Goal: Information Seeking & Learning: Learn about a topic

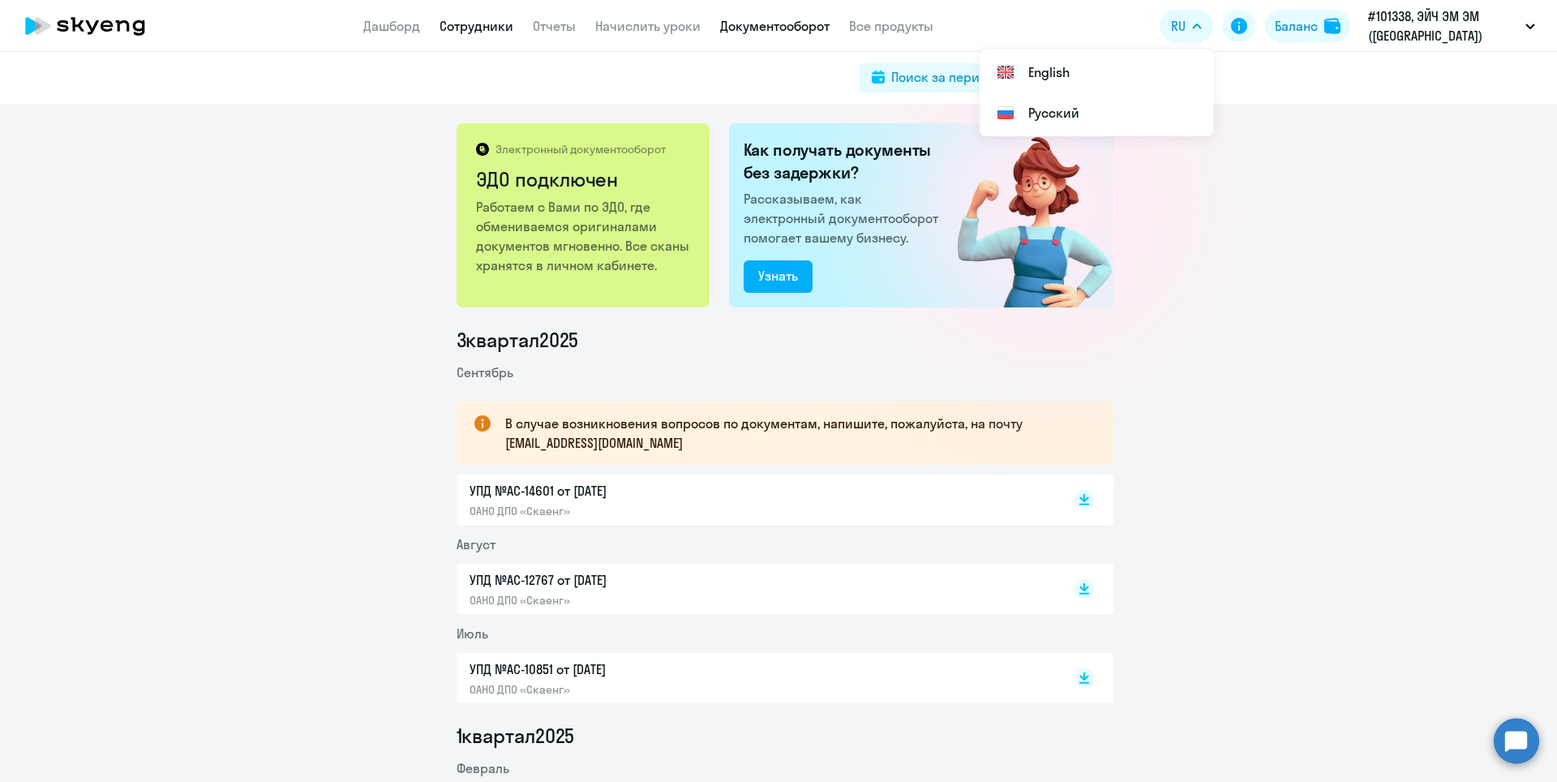
click at [470, 28] on link "Сотрудники" at bounding box center [477, 26] width 74 height 16
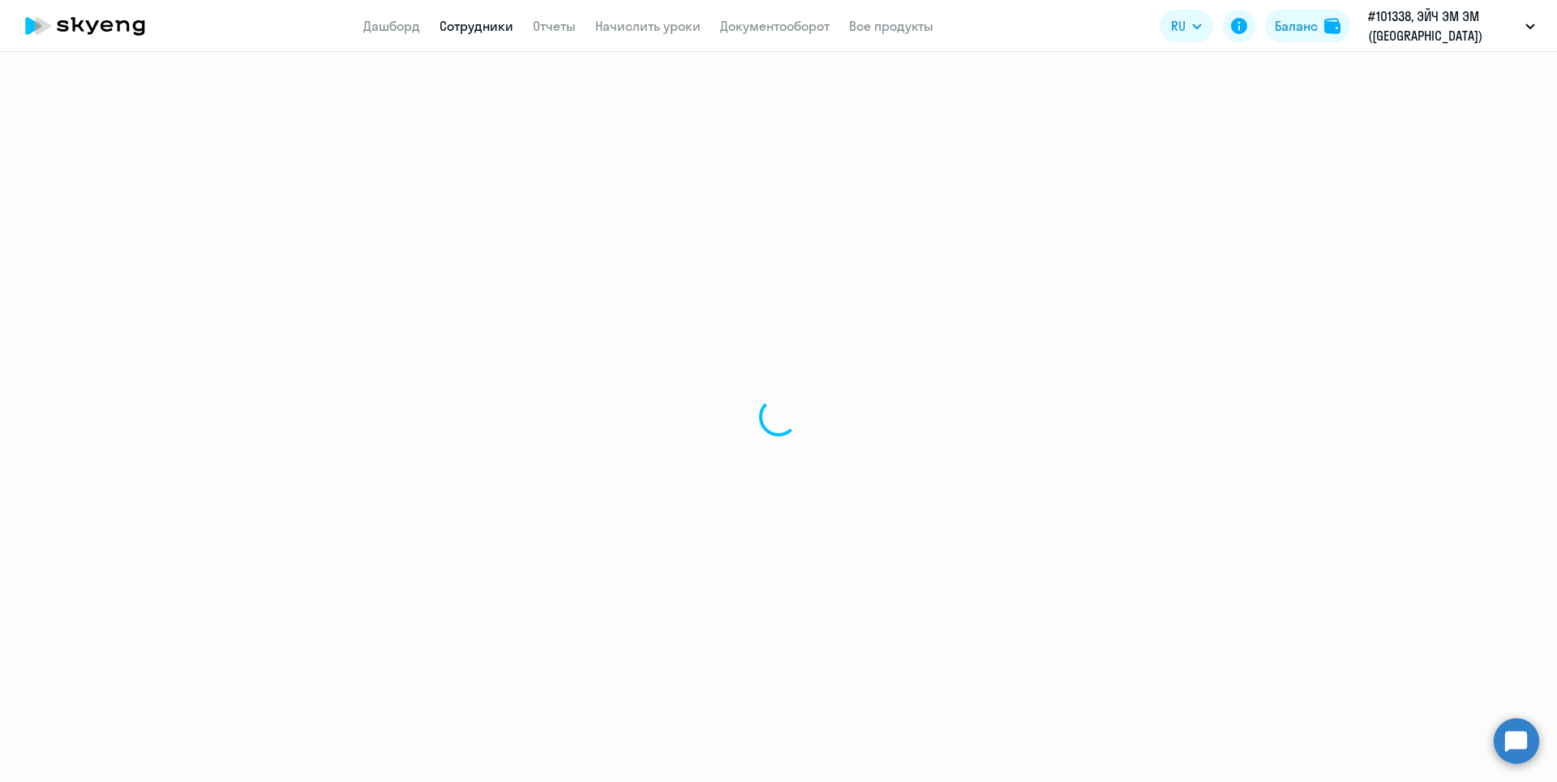
select select "30"
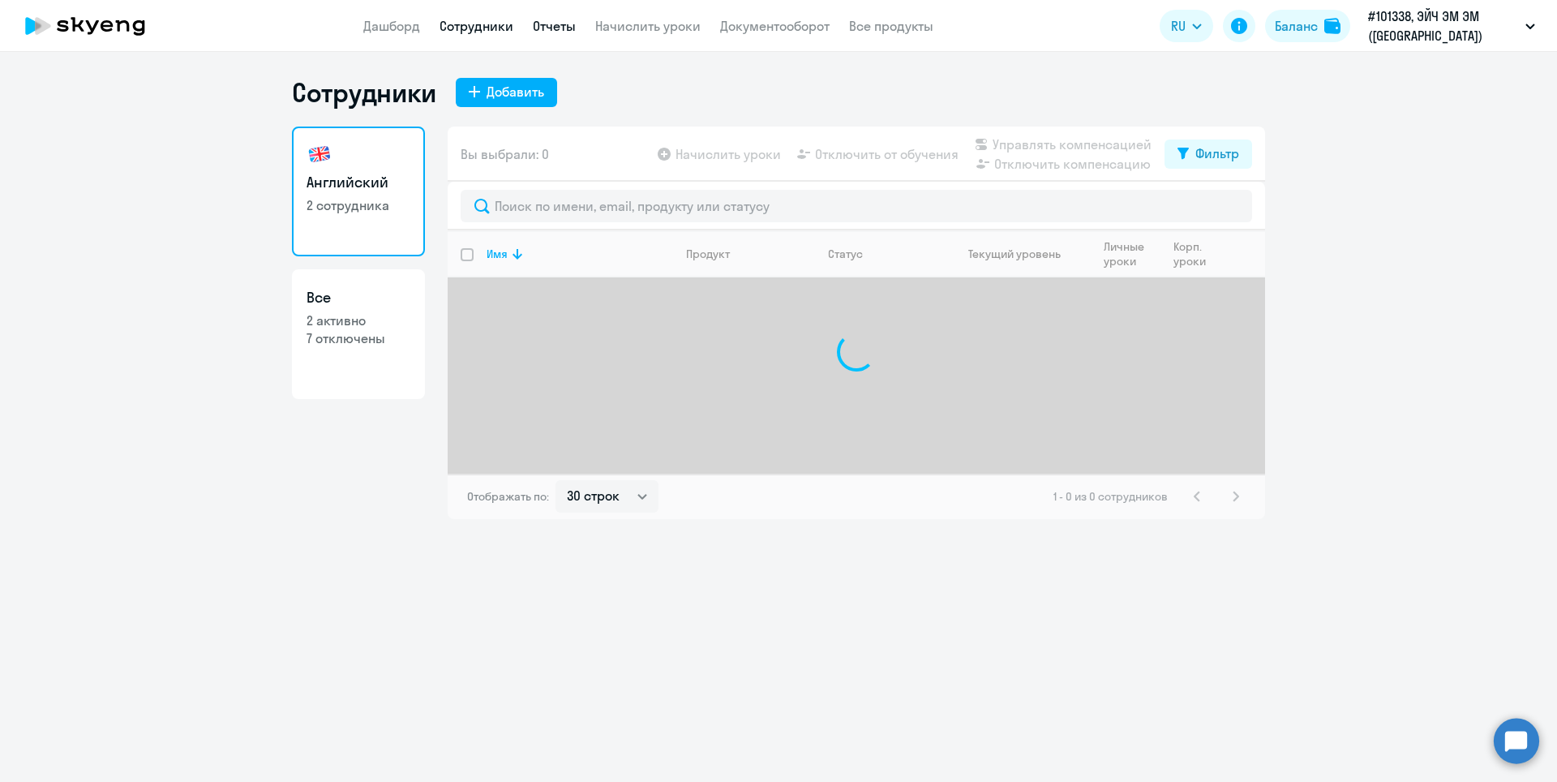
click at [559, 29] on link "Отчеты" at bounding box center [554, 26] width 43 height 16
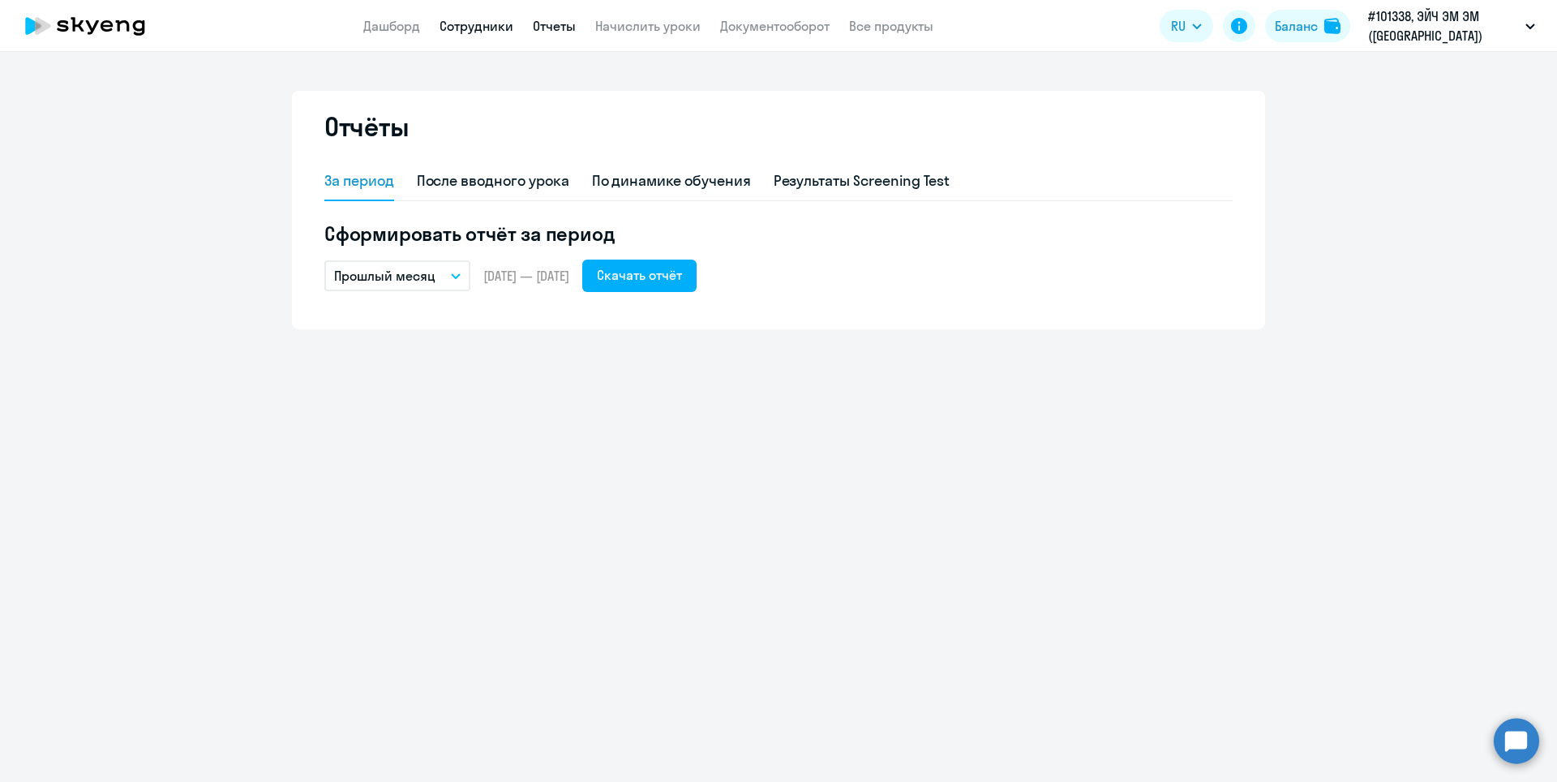
click at [471, 32] on link "Сотрудники" at bounding box center [477, 26] width 74 height 16
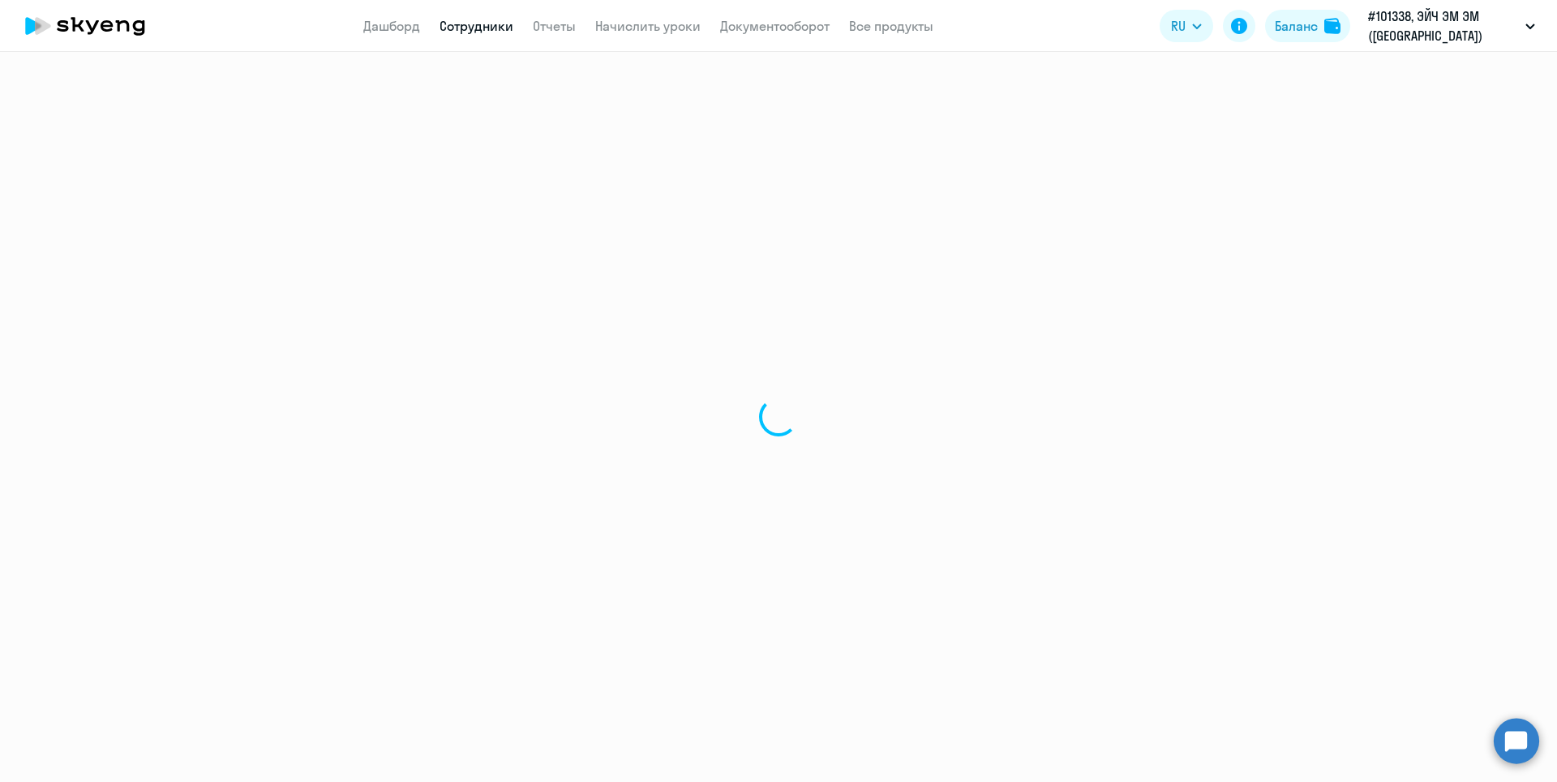
select select "30"
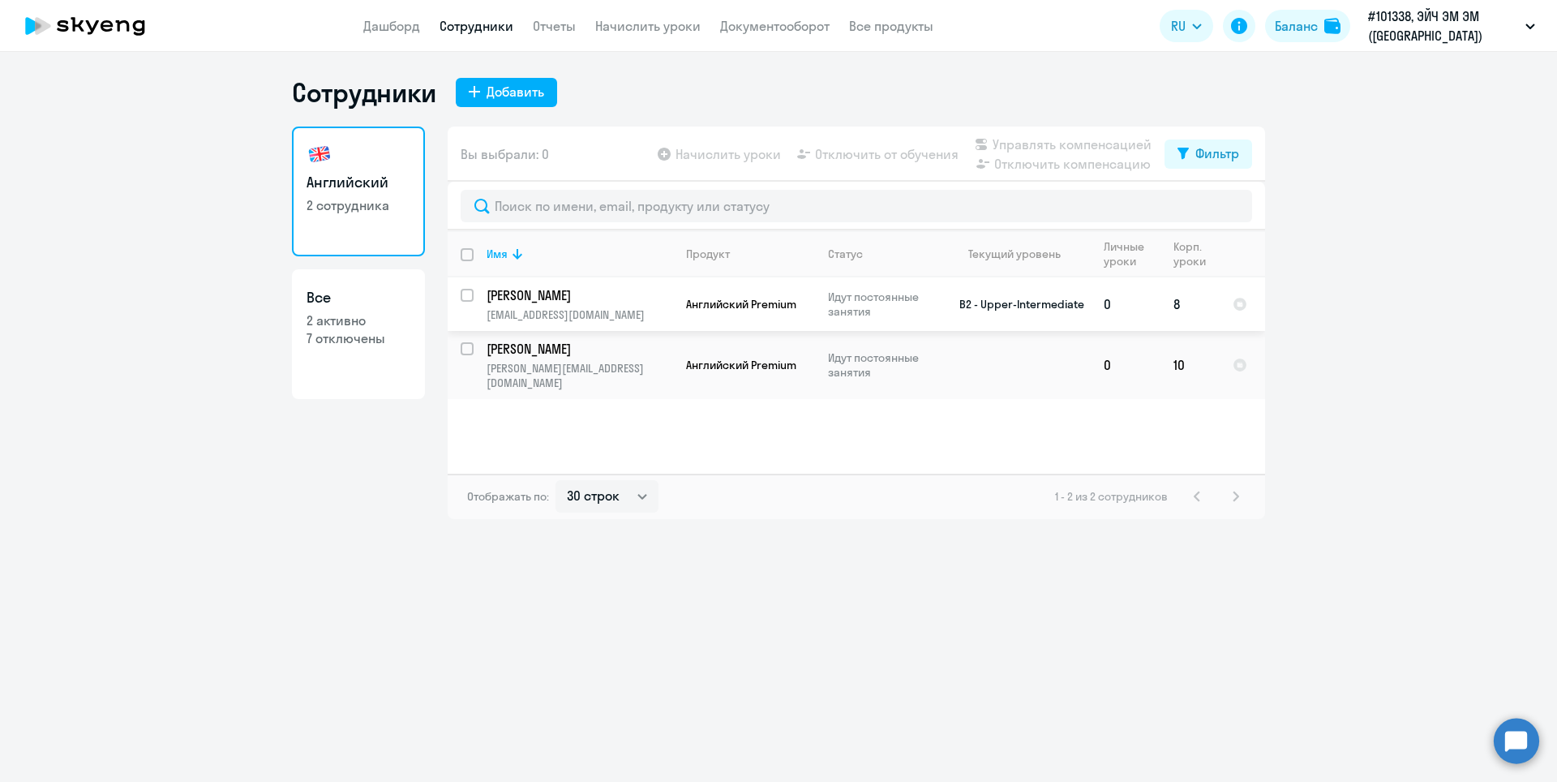
click at [624, 304] on td "[PERSON_NAME] Екатерина [EMAIL_ADDRESS][DOMAIN_NAME]" at bounding box center [574, 304] width 200 height 54
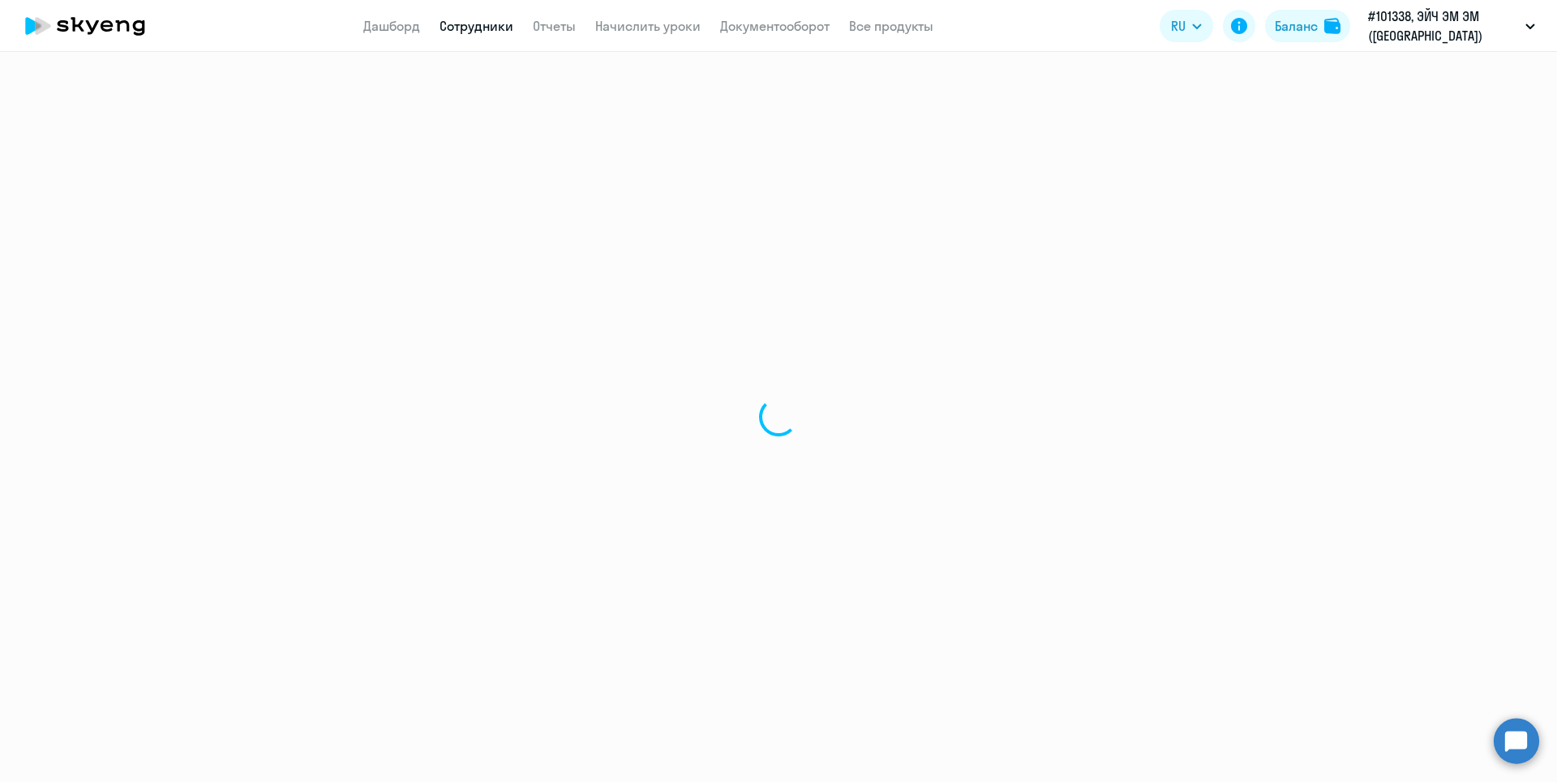
select select "english"
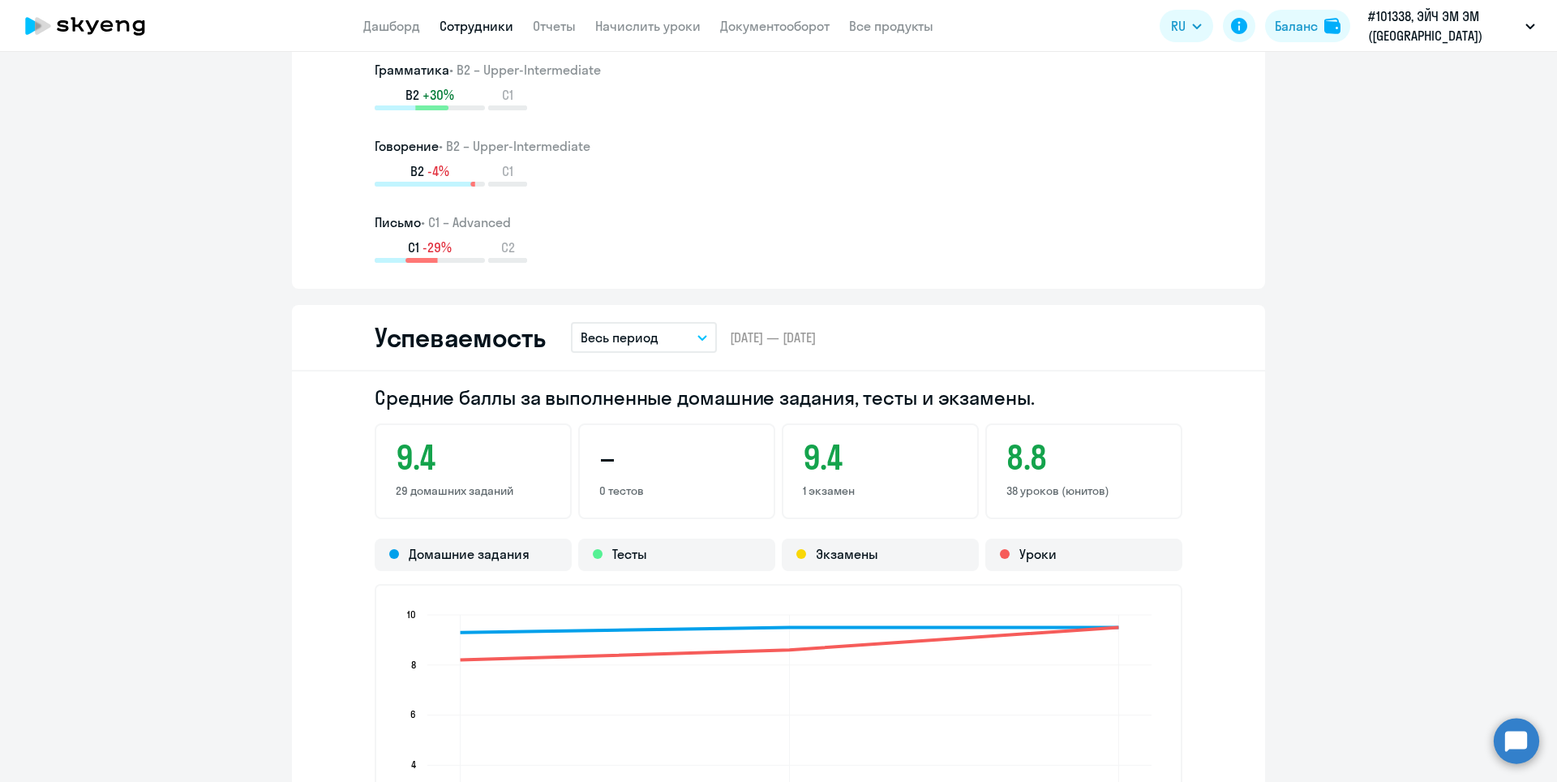
scroll to position [1298, 0]
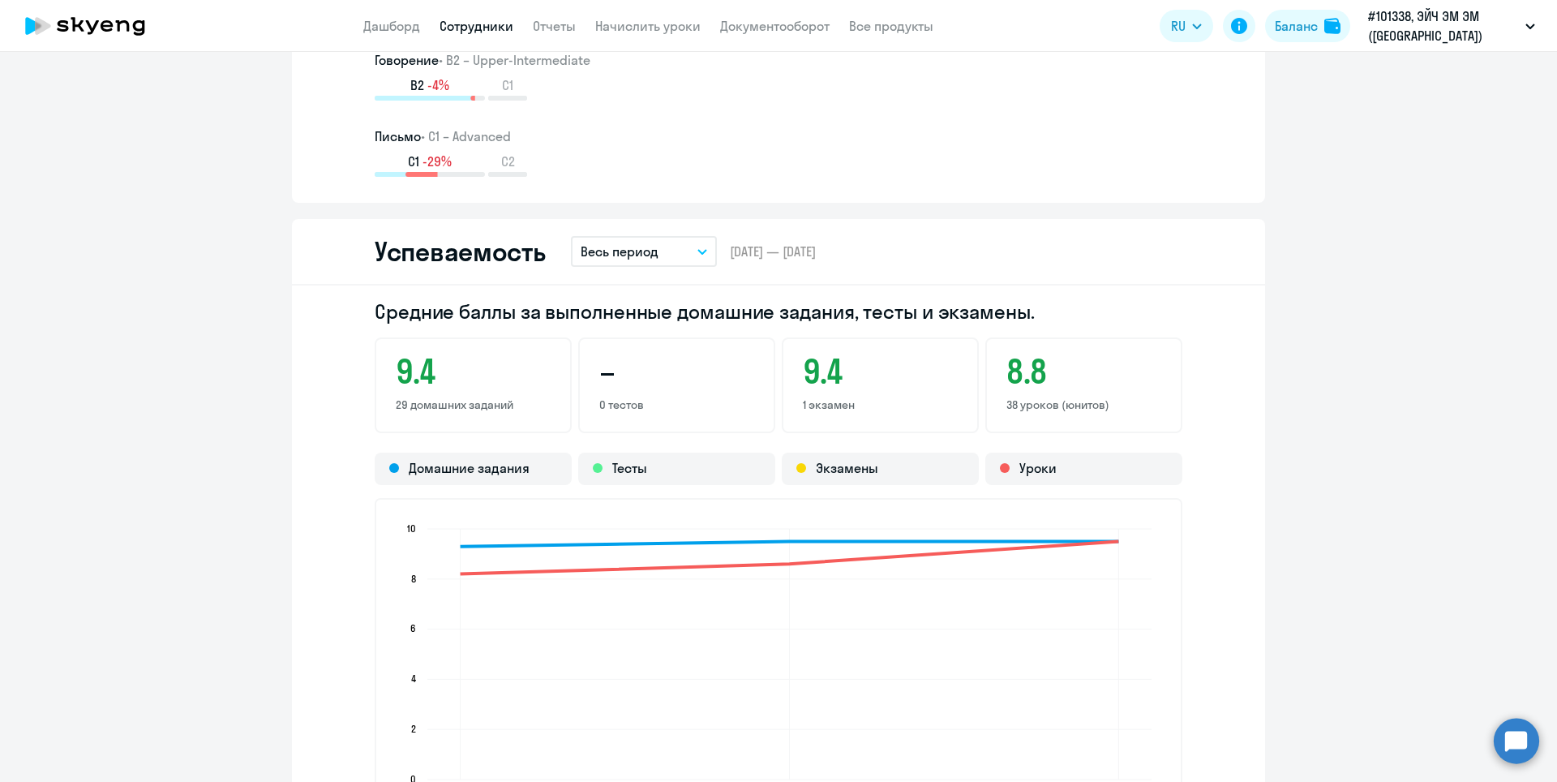
click at [699, 255] on button "Весь период" at bounding box center [644, 251] width 146 height 31
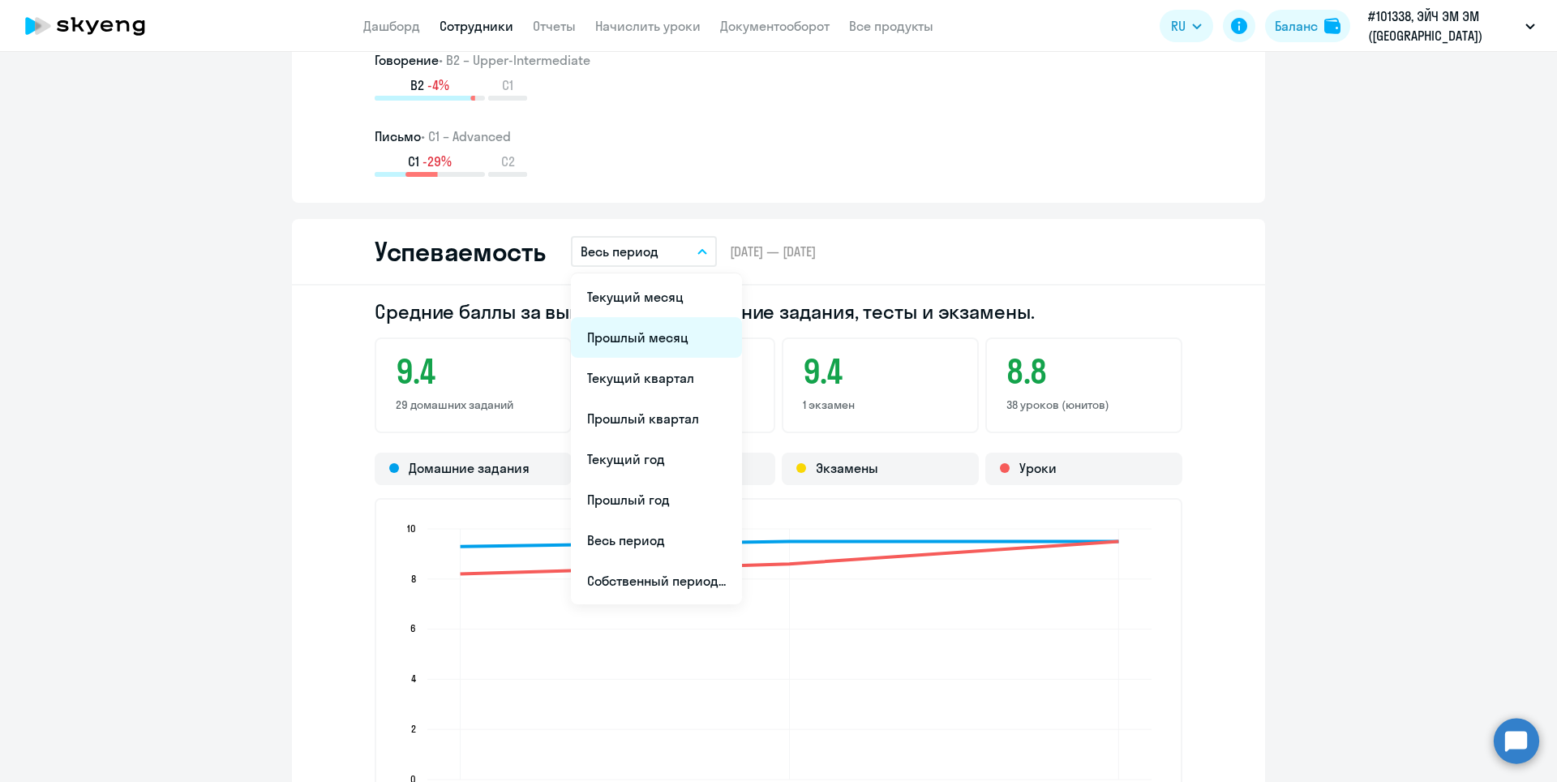
click at [655, 333] on li "Прошлый месяц" at bounding box center [656, 337] width 171 height 41
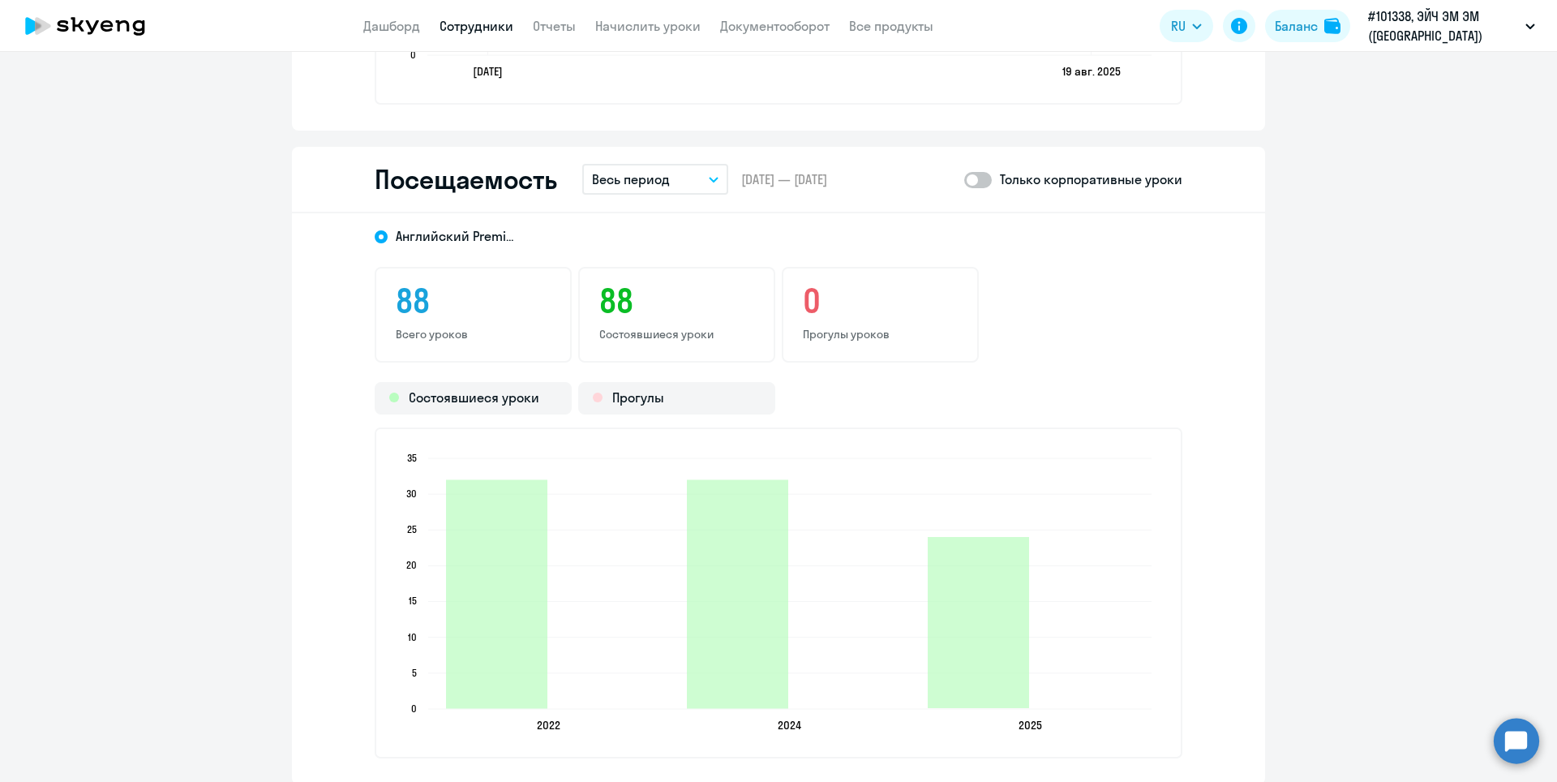
scroll to position [2028, 0]
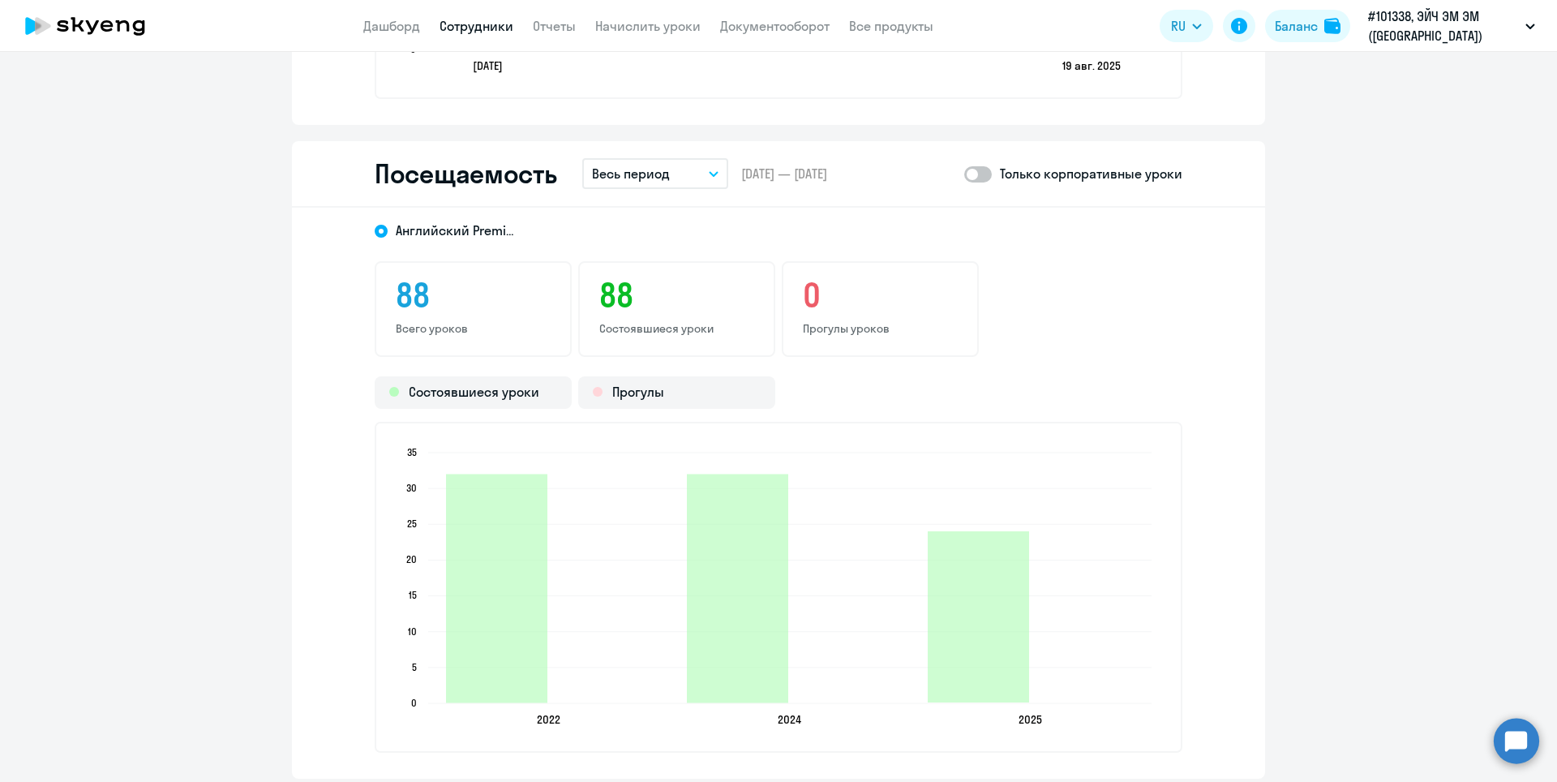
click at [710, 174] on icon "button" at bounding box center [714, 174] width 8 height 4
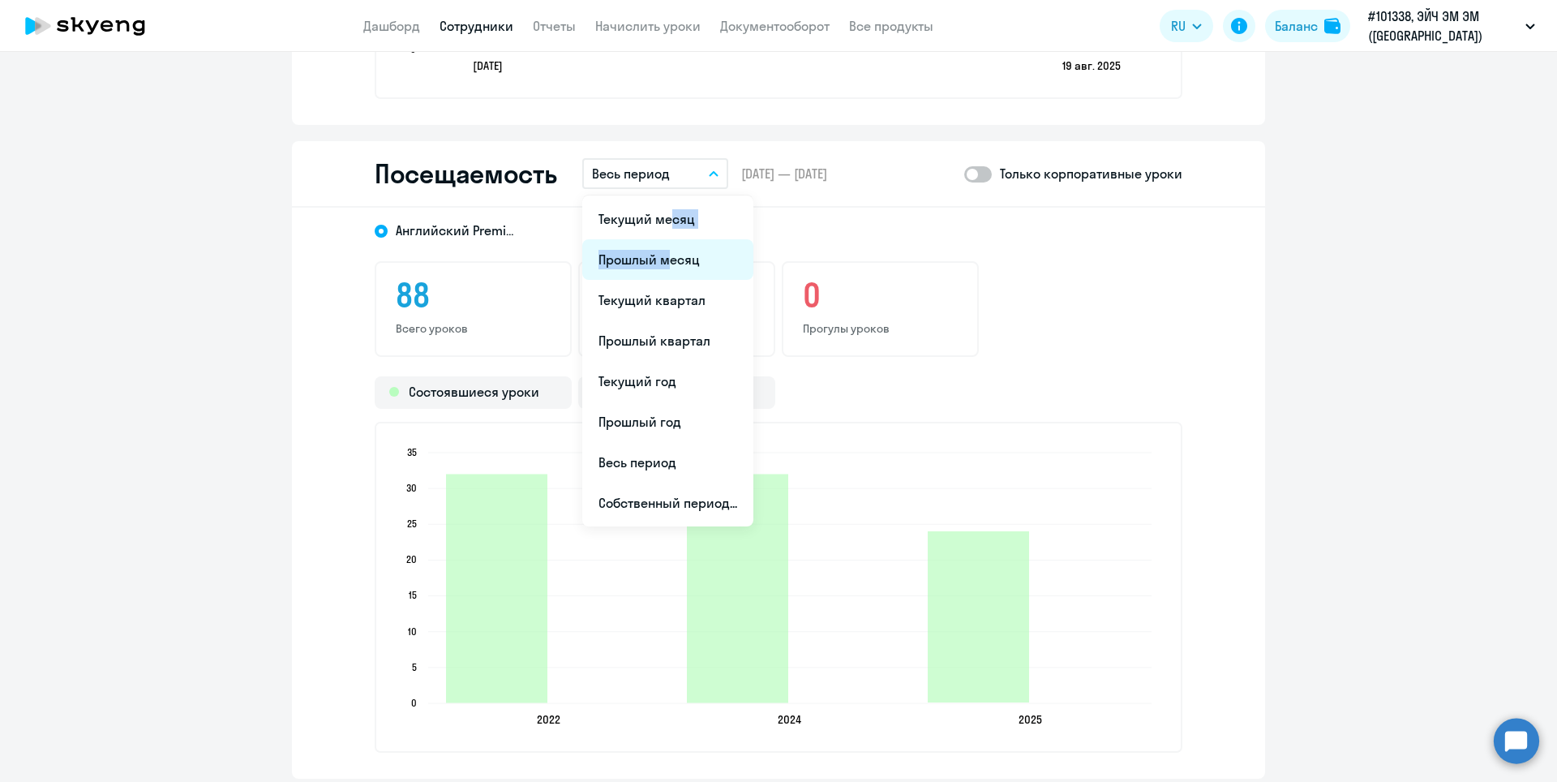
drag, startPoint x: 659, startPoint y: 213, endPoint x: 655, endPoint y: 263, distance: 49.6
click at [655, 263] on ul "Текущий месяц Прошлый месяц Текущий квартал [GEOGRAPHIC_DATA] квартал [GEOGRAPH…" at bounding box center [667, 360] width 171 height 331
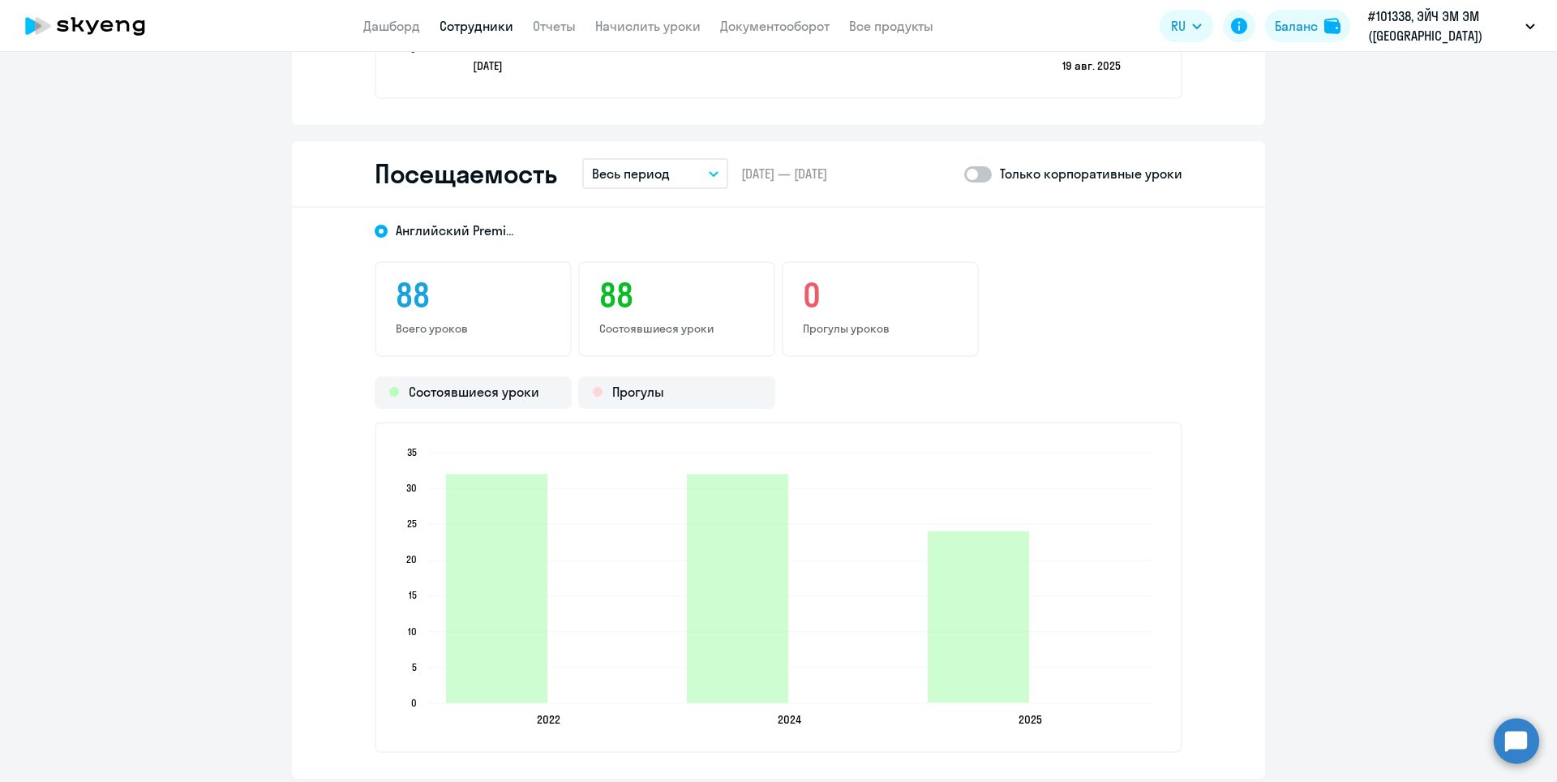
click at [710, 175] on icon "button" at bounding box center [714, 174] width 8 height 4
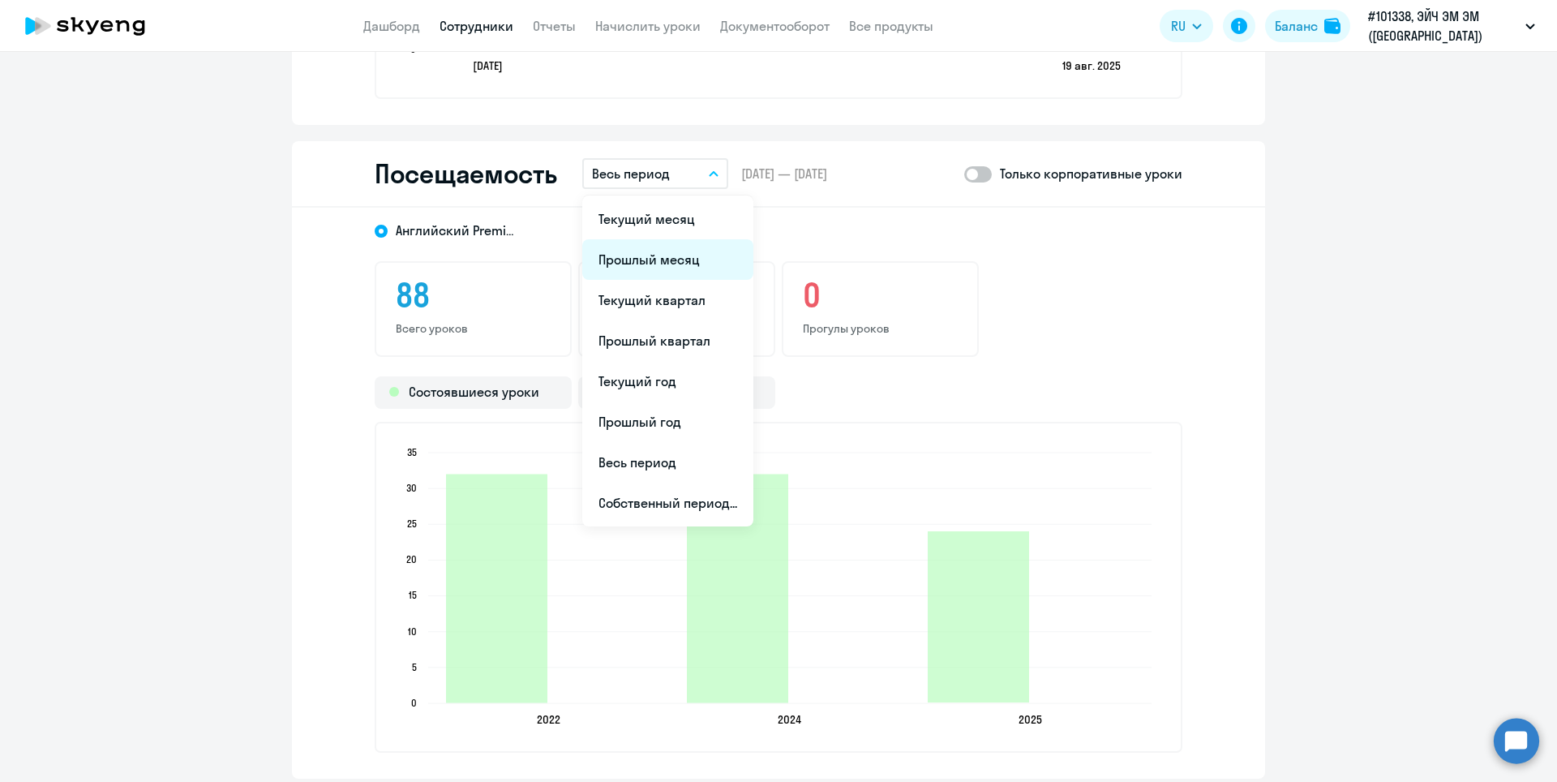
click at [685, 263] on li "Прошлый месяц" at bounding box center [667, 259] width 171 height 41
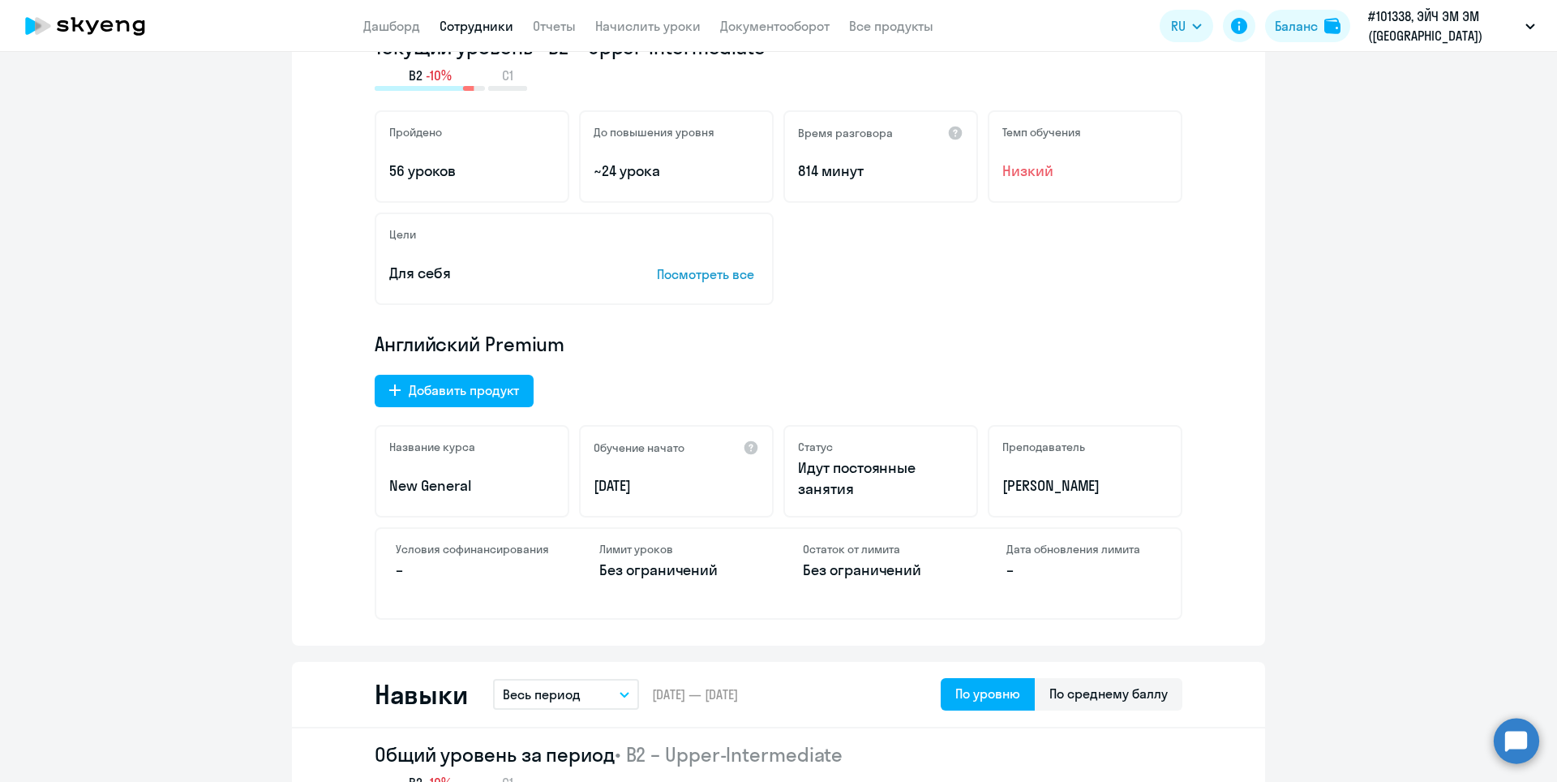
scroll to position [0, 0]
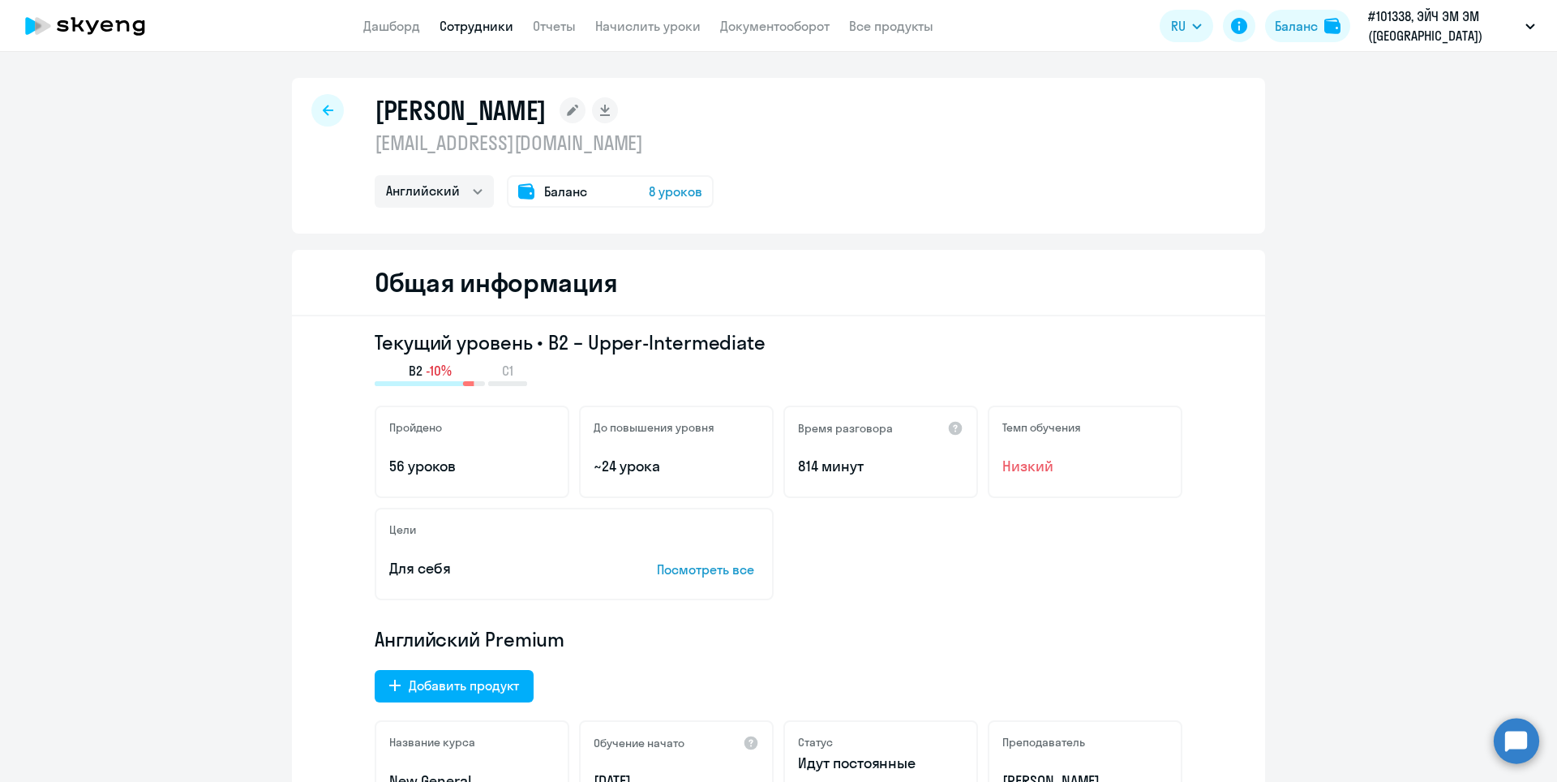
click at [323, 109] on icon at bounding box center [328, 110] width 11 height 11
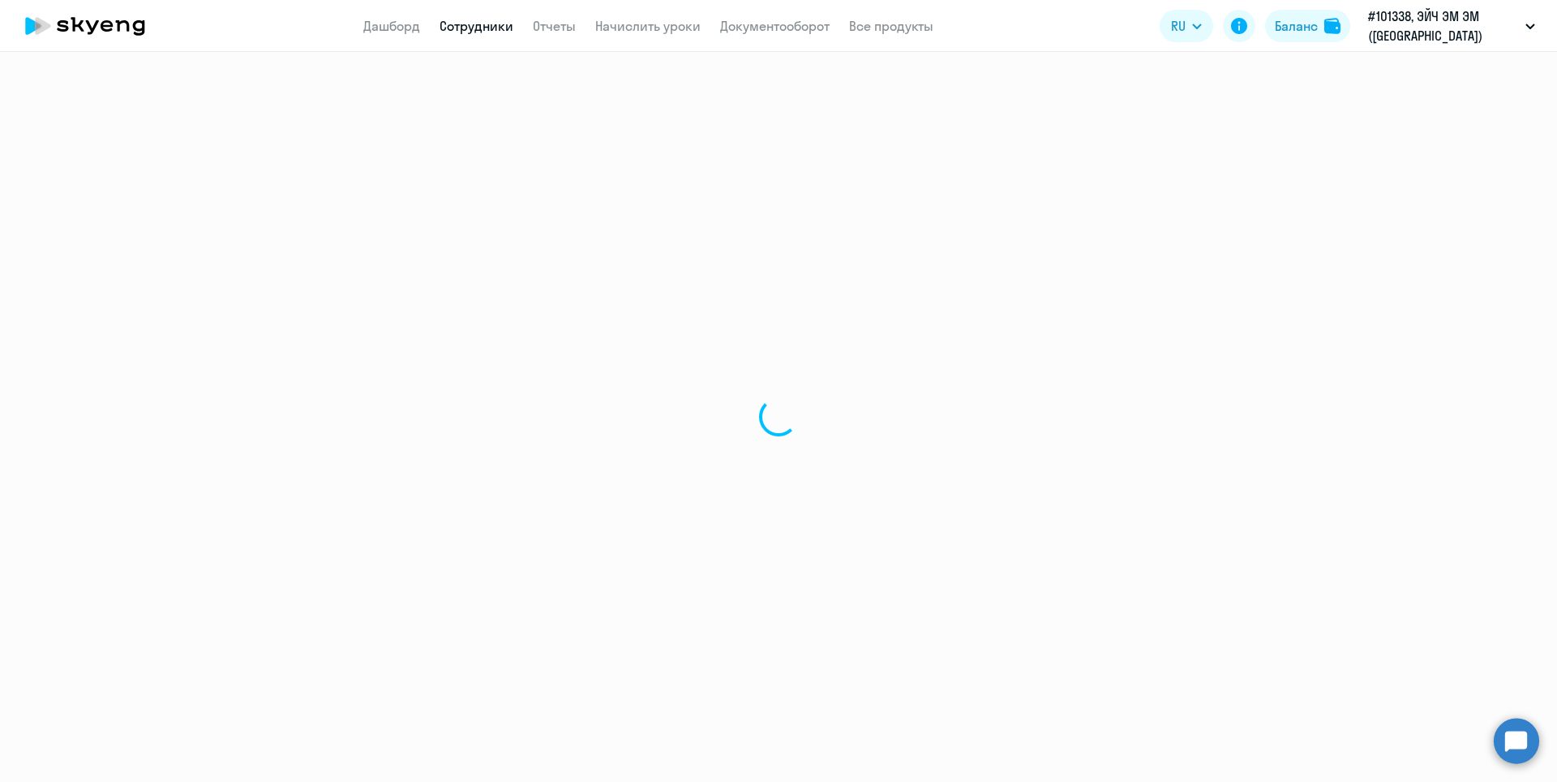
select select "30"
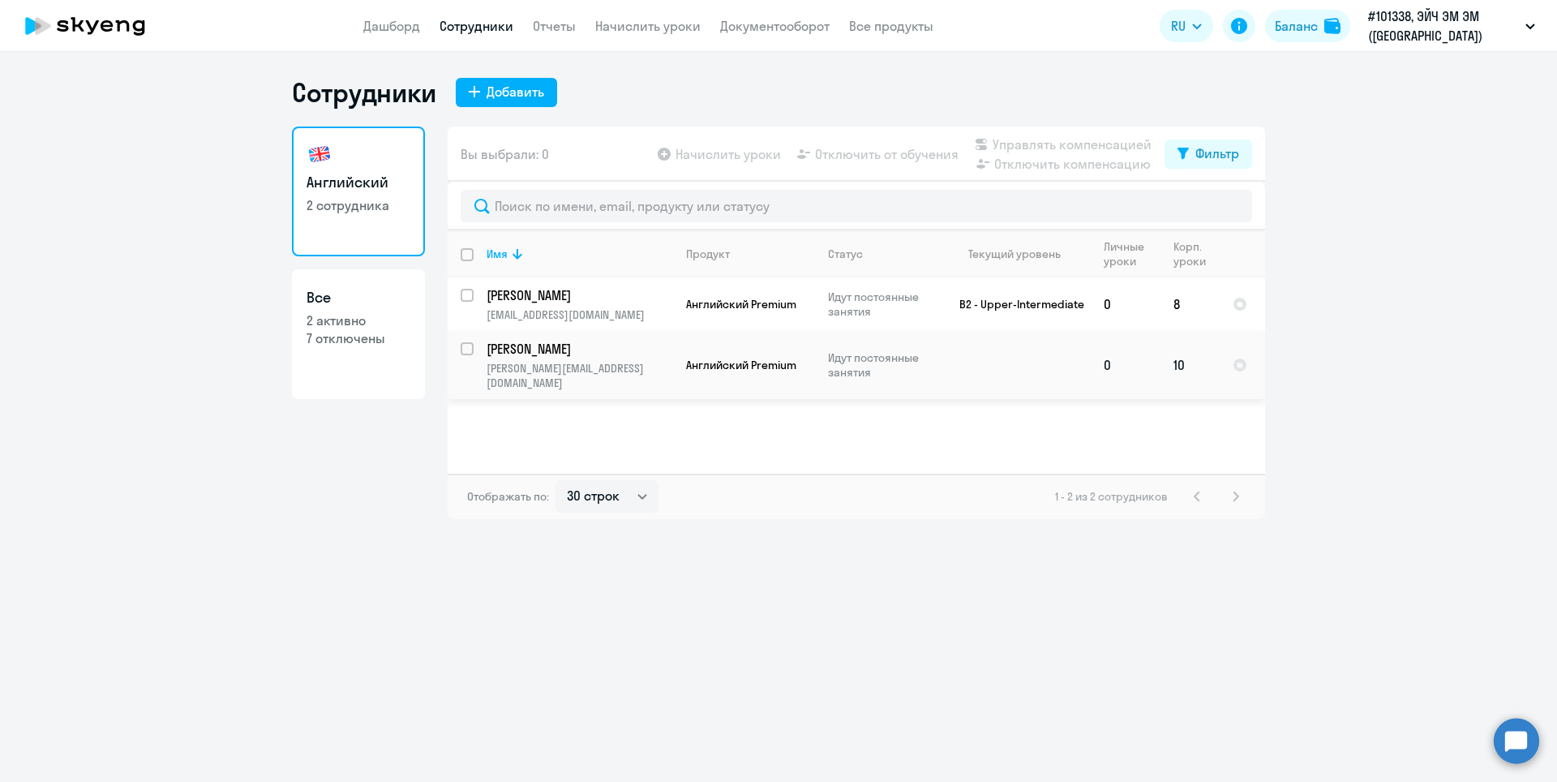
click at [564, 361] on p "[PERSON_NAME][EMAIL_ADDRESS][DOMAIN_NAME]" at bounding box center [580, 375] width 186 height 29
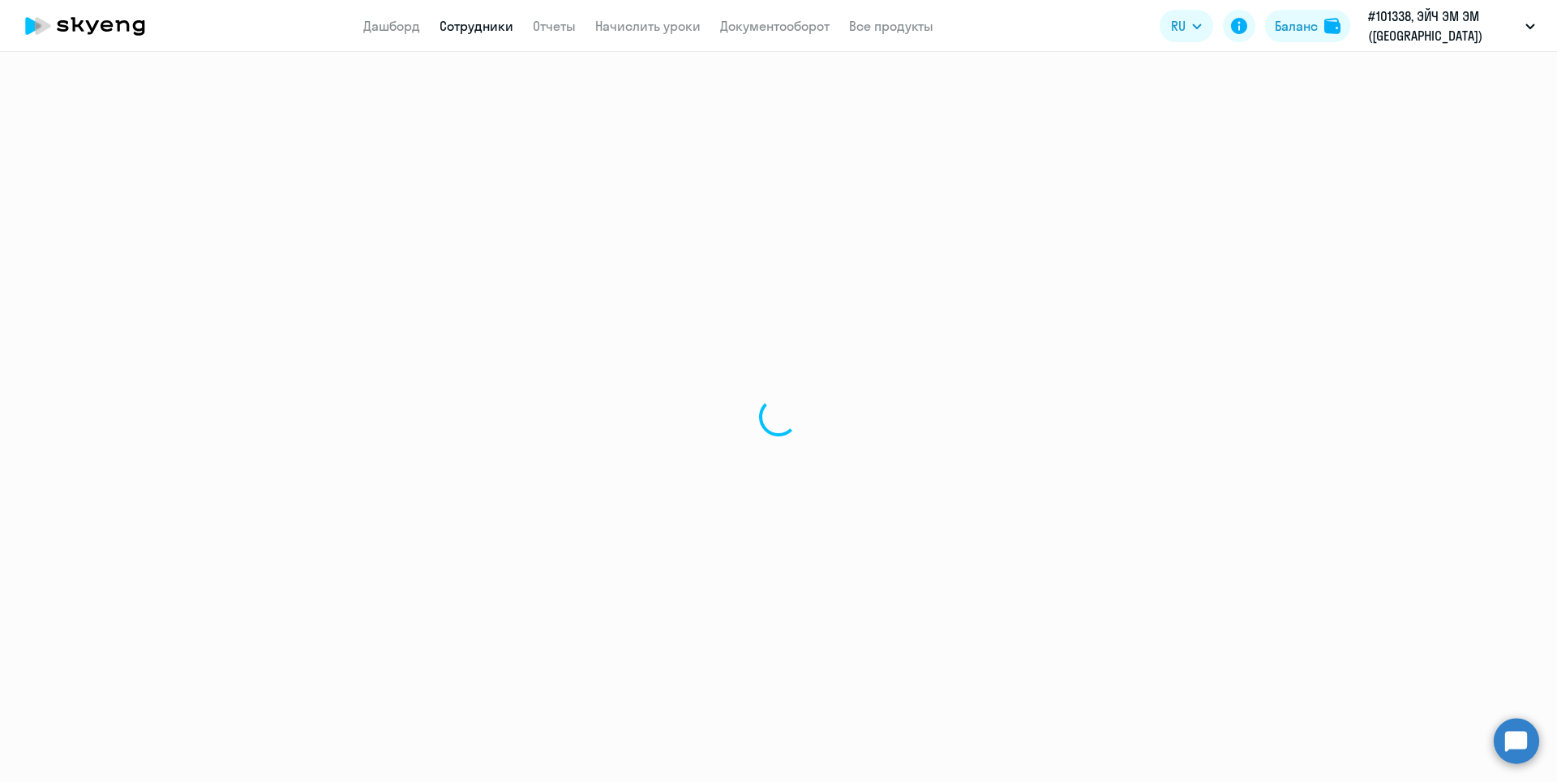
select select "english"
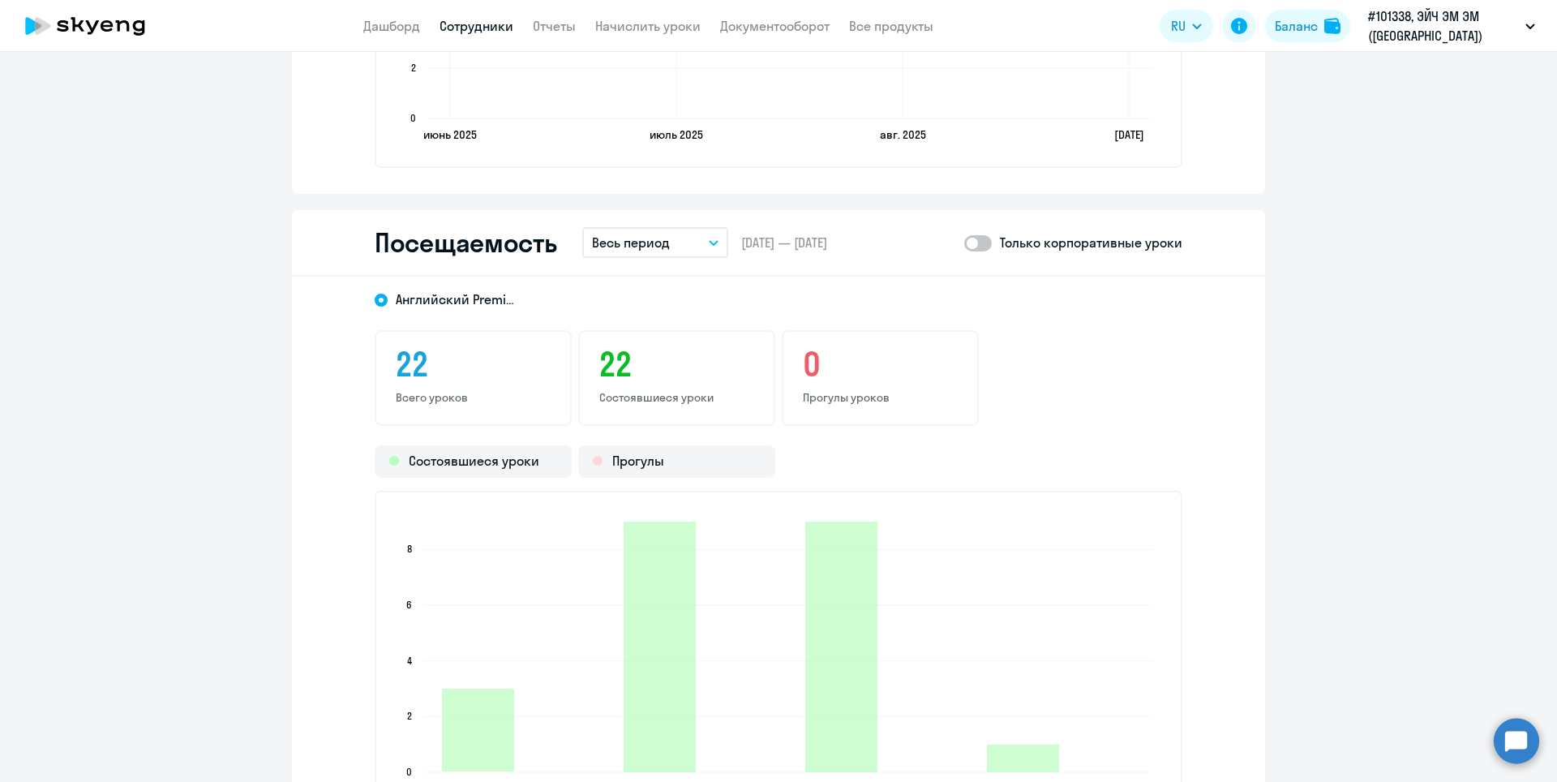
scroll to position [1784, 0]
click at [685, 239] on button "Весь период" at bounding box center [655, 241] width 146 height 31
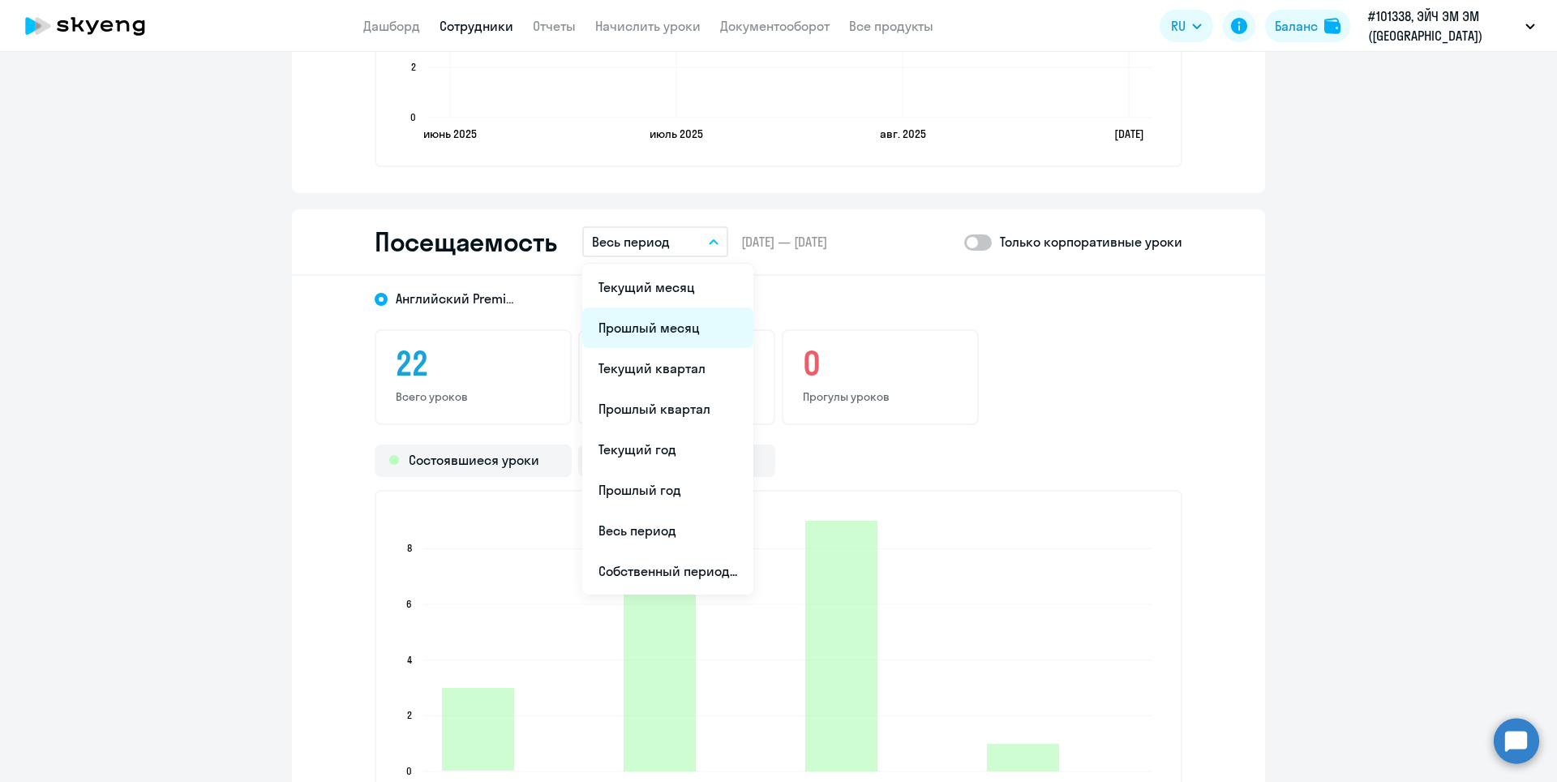
click at [640, 325] on li "Прошлый месяц" at bounding box center [667, 327] width 171 height 41
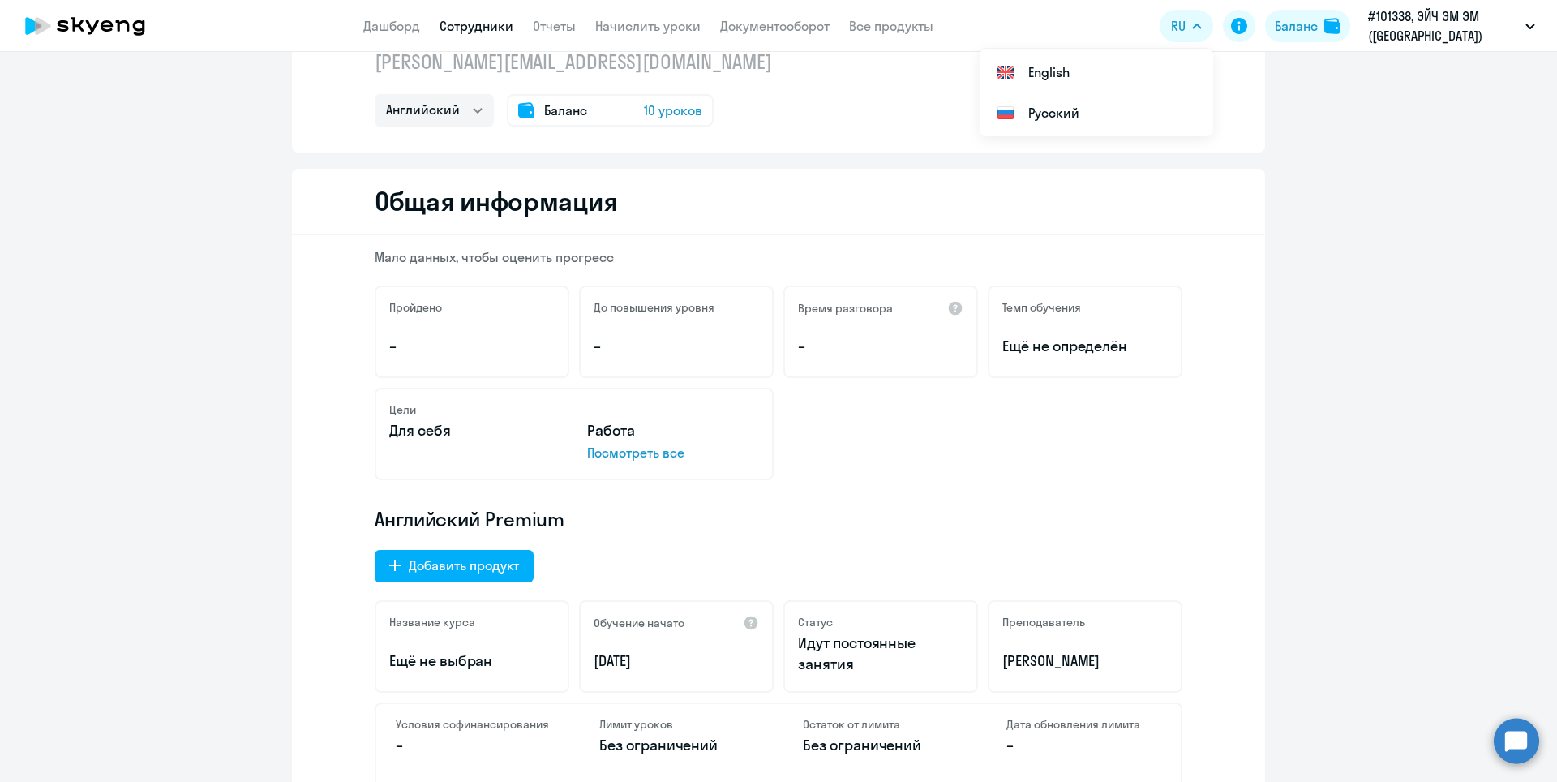
scroll to position [0, 0]
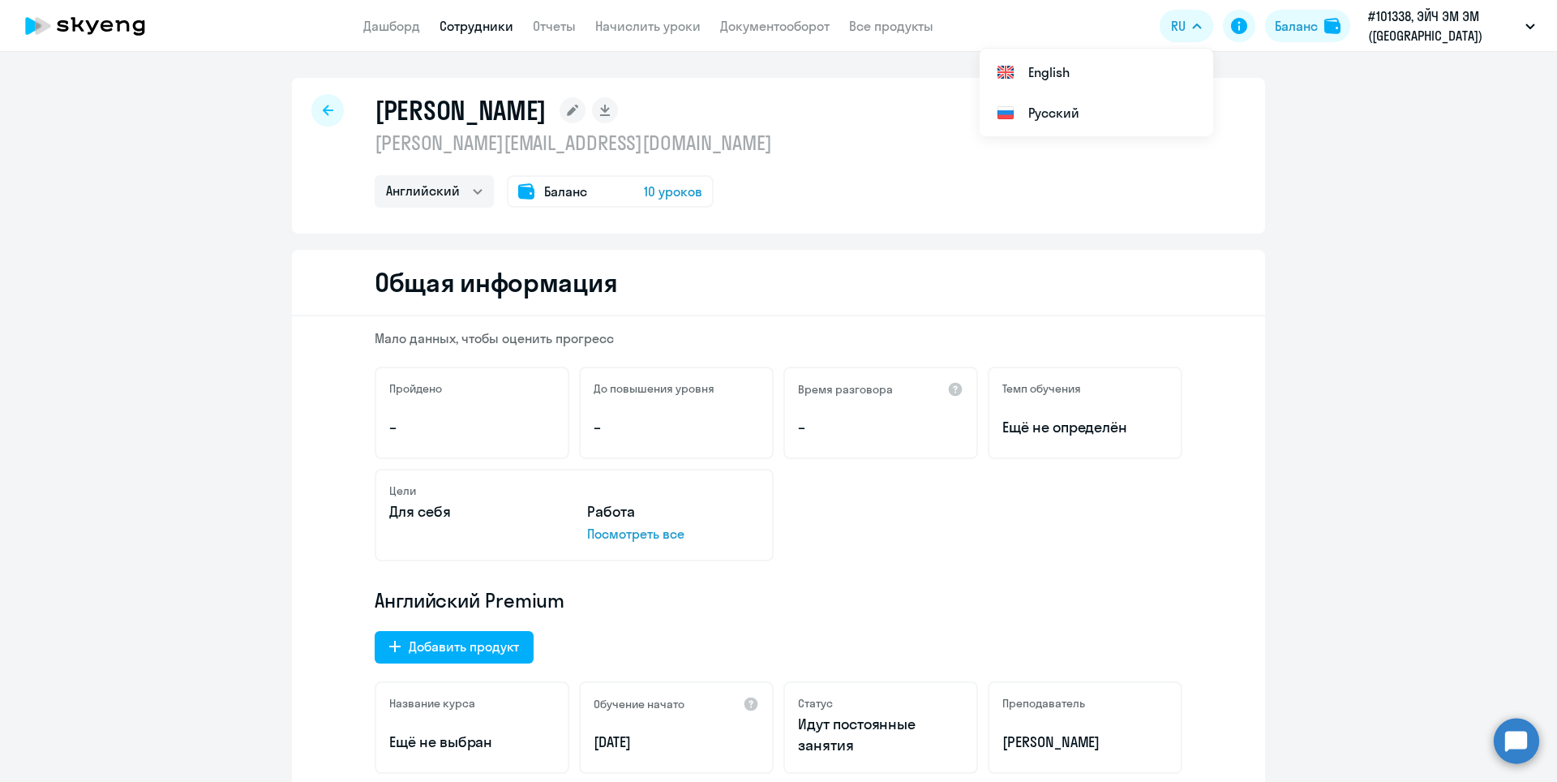
click at [323, 110] on icon at bounding box center [328, 110] width 11 height 11
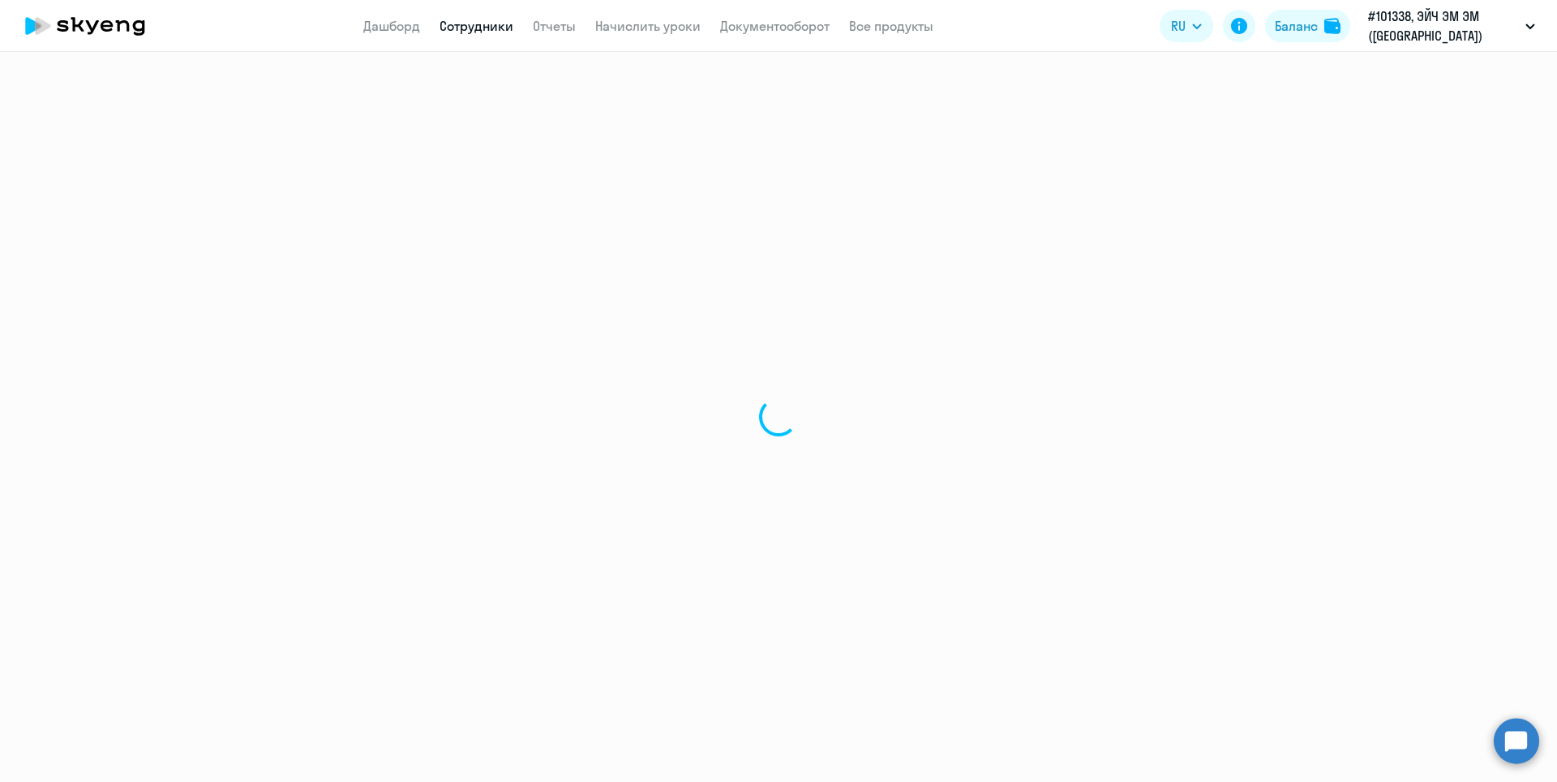
select select "30"
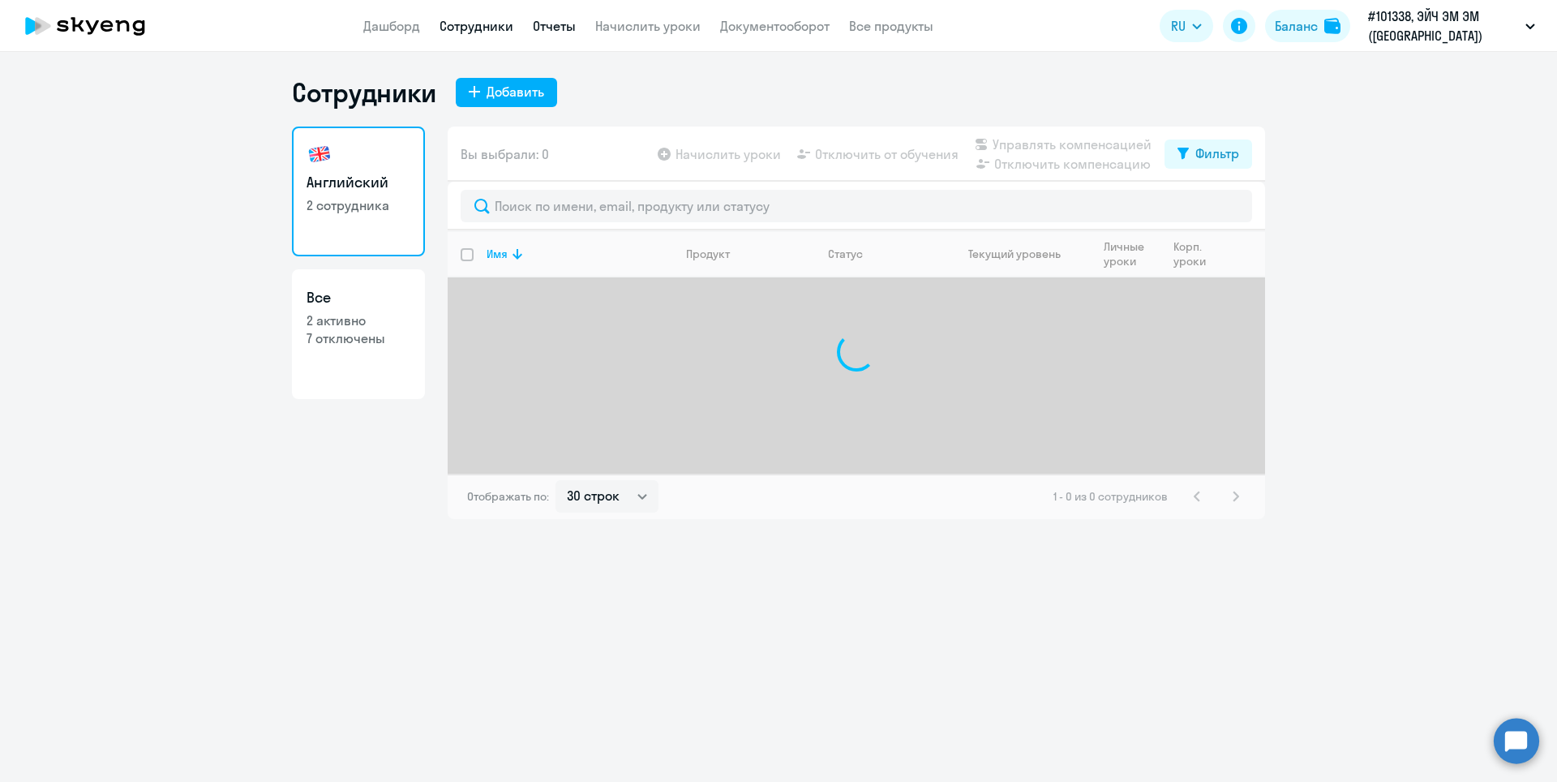
click at [552, 29] on link "Отчеты" at bounding box center [554, 26] width 43 height 16
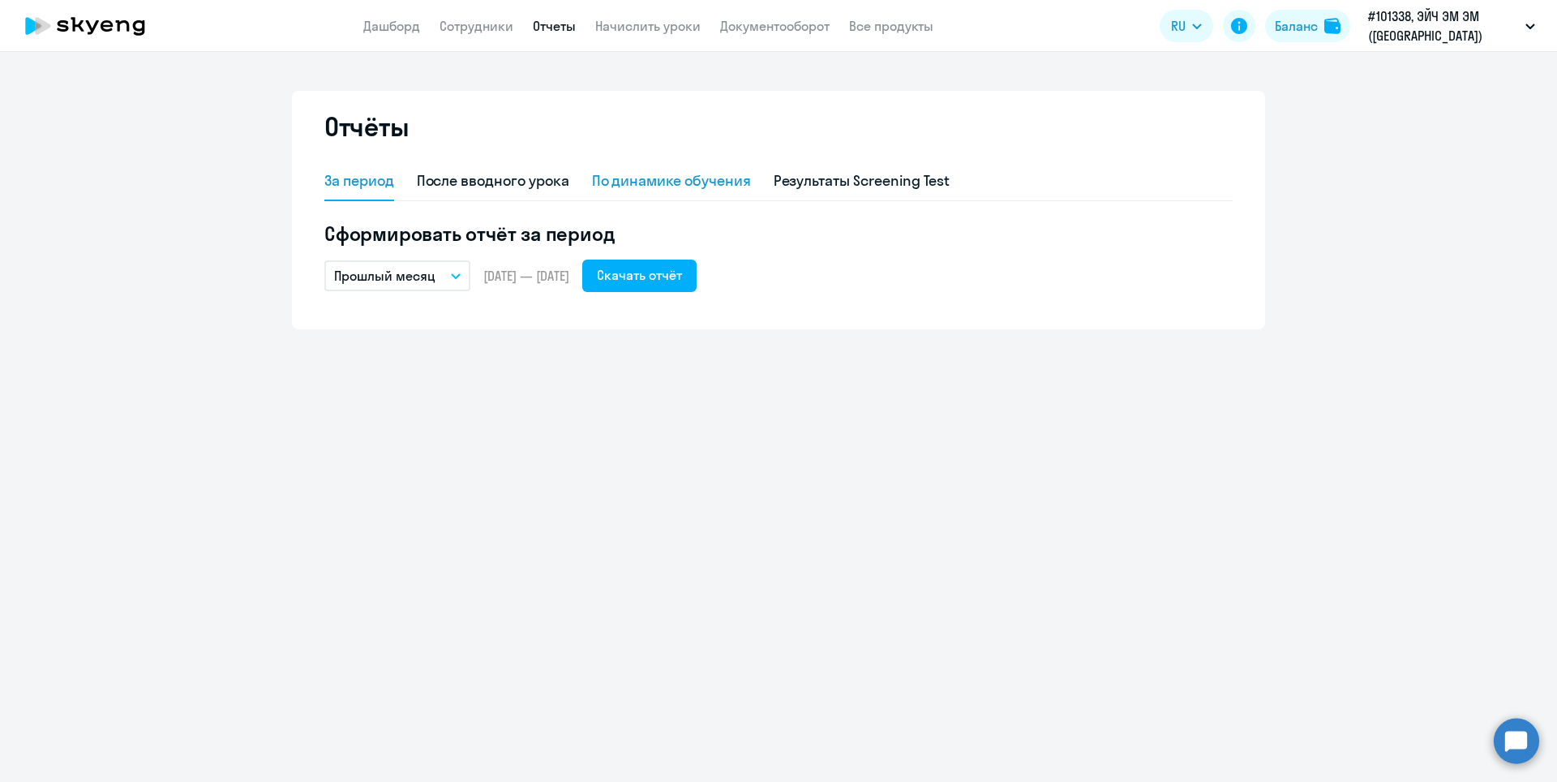
click at [672, 186] on div "По динамике обучения" at bounding box center [671, 180] width 159 height 21
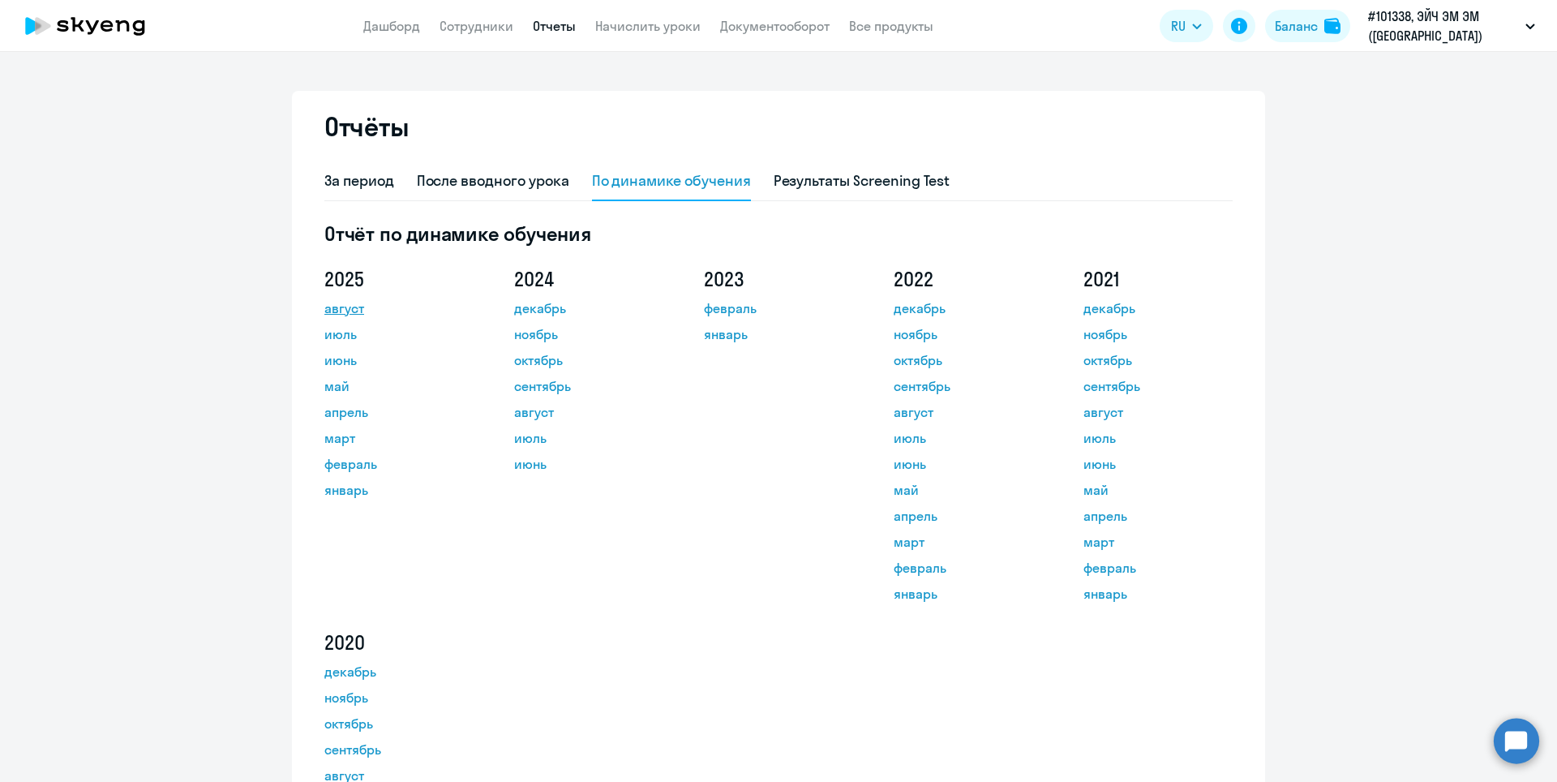
click at [328, 316] on link "август" at bounding box center [397, 307] width 146 height 19
click at [816, 27] on link "Документооборот" at bounding box center [774, 26] width 109 height 16
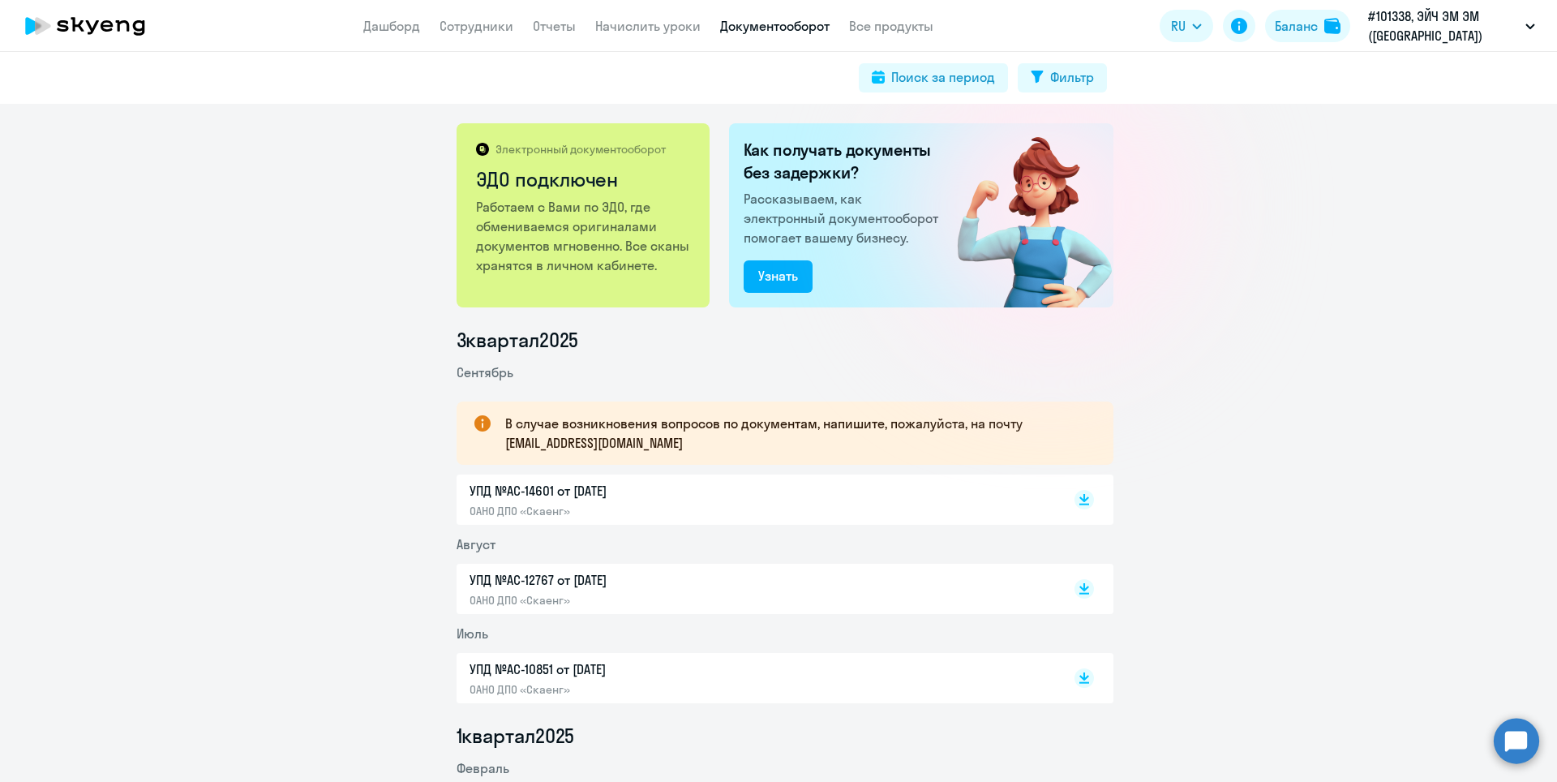
click at [649, 493] on p "УПД №AC-14601 от [DATE]" at bounding box center [640, 490] width 341 height 19
click at [1305, 26] on div "Баланс" at bounding box center [1296, 25] width 43 height 19
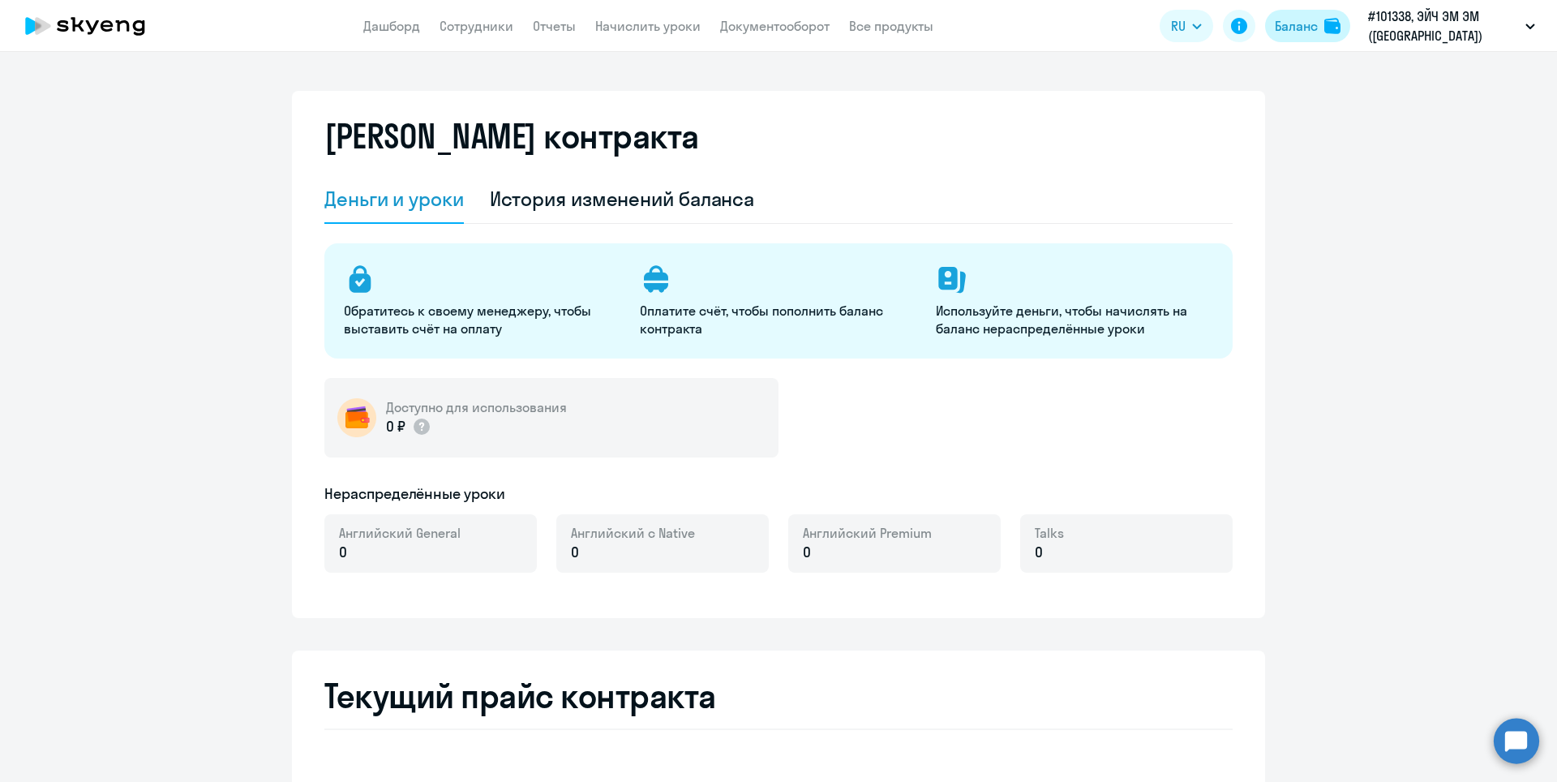
select select "english_adult_not_native_speaker"
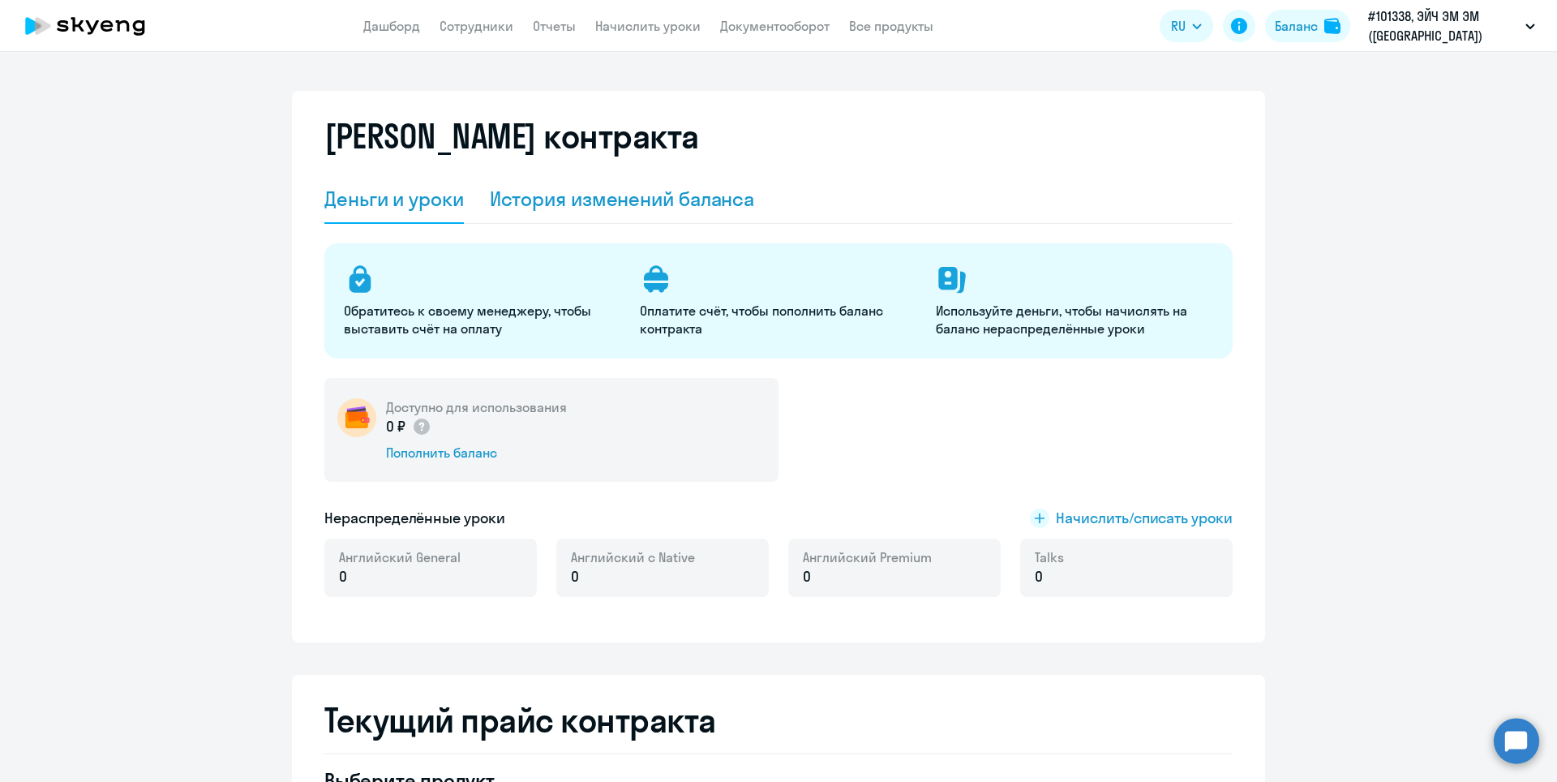
click at [648, 195] on div "История изменений баланса" at bounding box center [622, 199] width 265 height 26
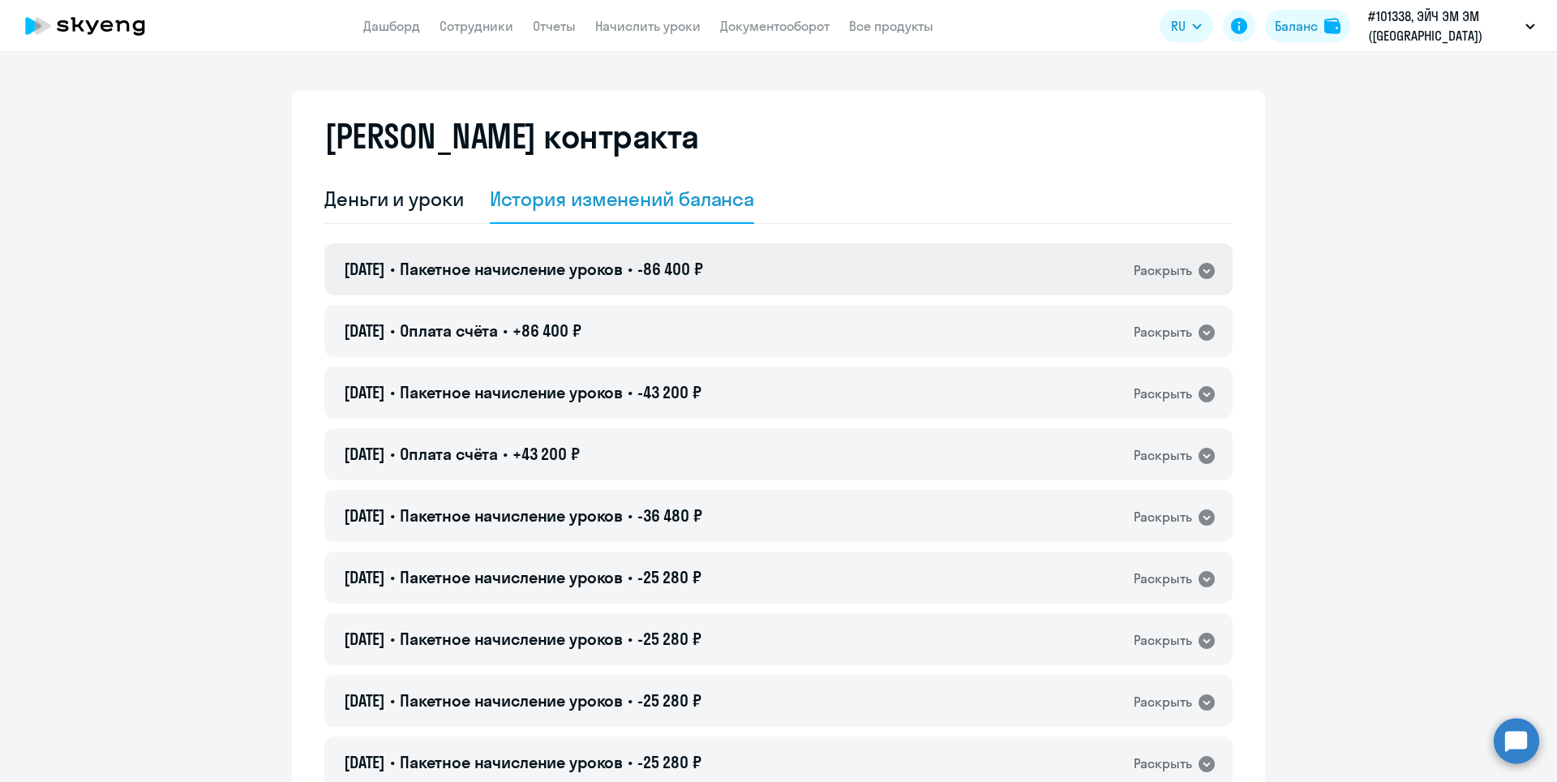
click at [1199, 273] on icon at bounding box center [1207, 271] width 16 height 16
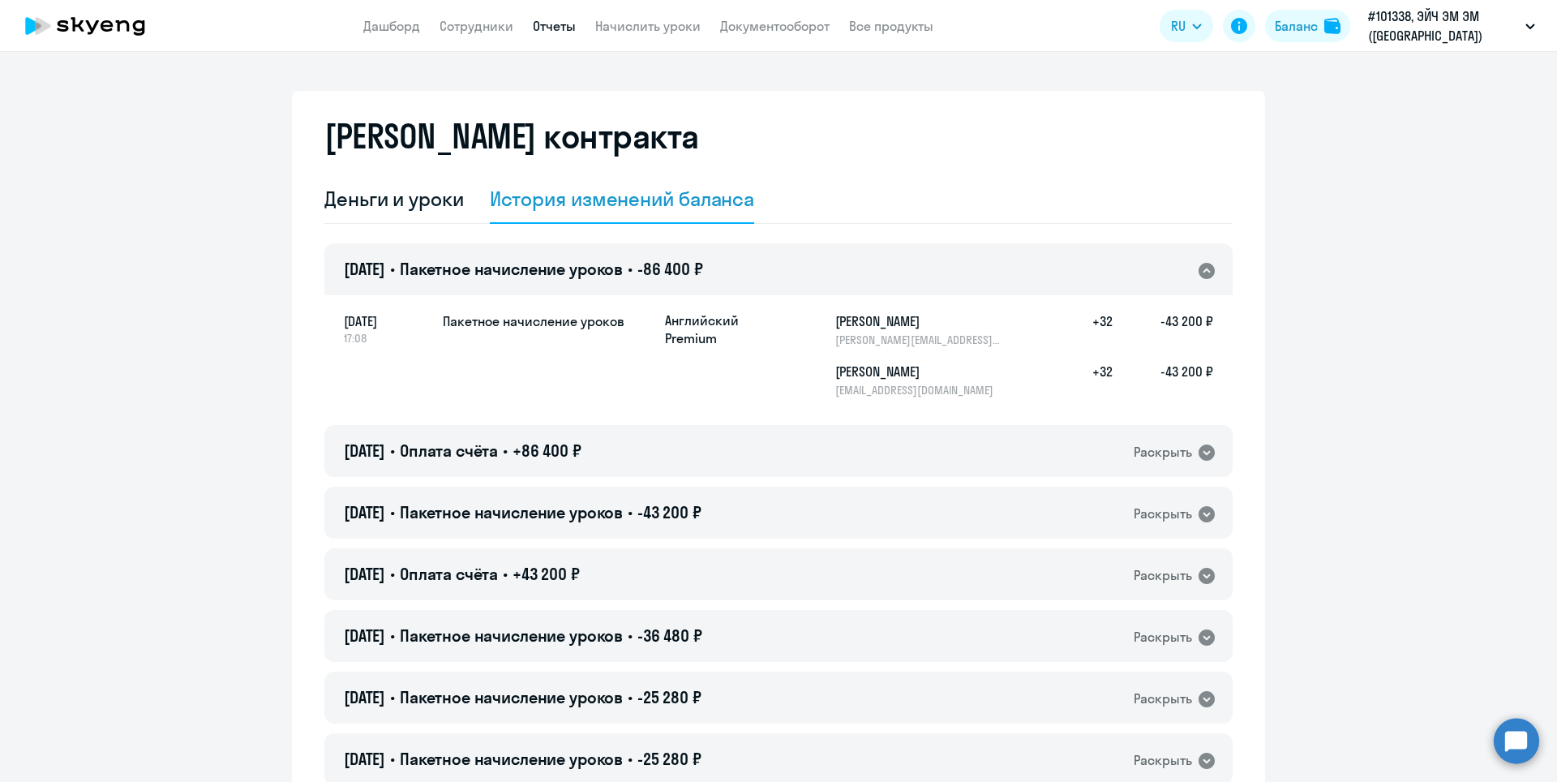
click at [541, 19] on link "Отчеты" at bounding box center [554, 26] width 43 height 16
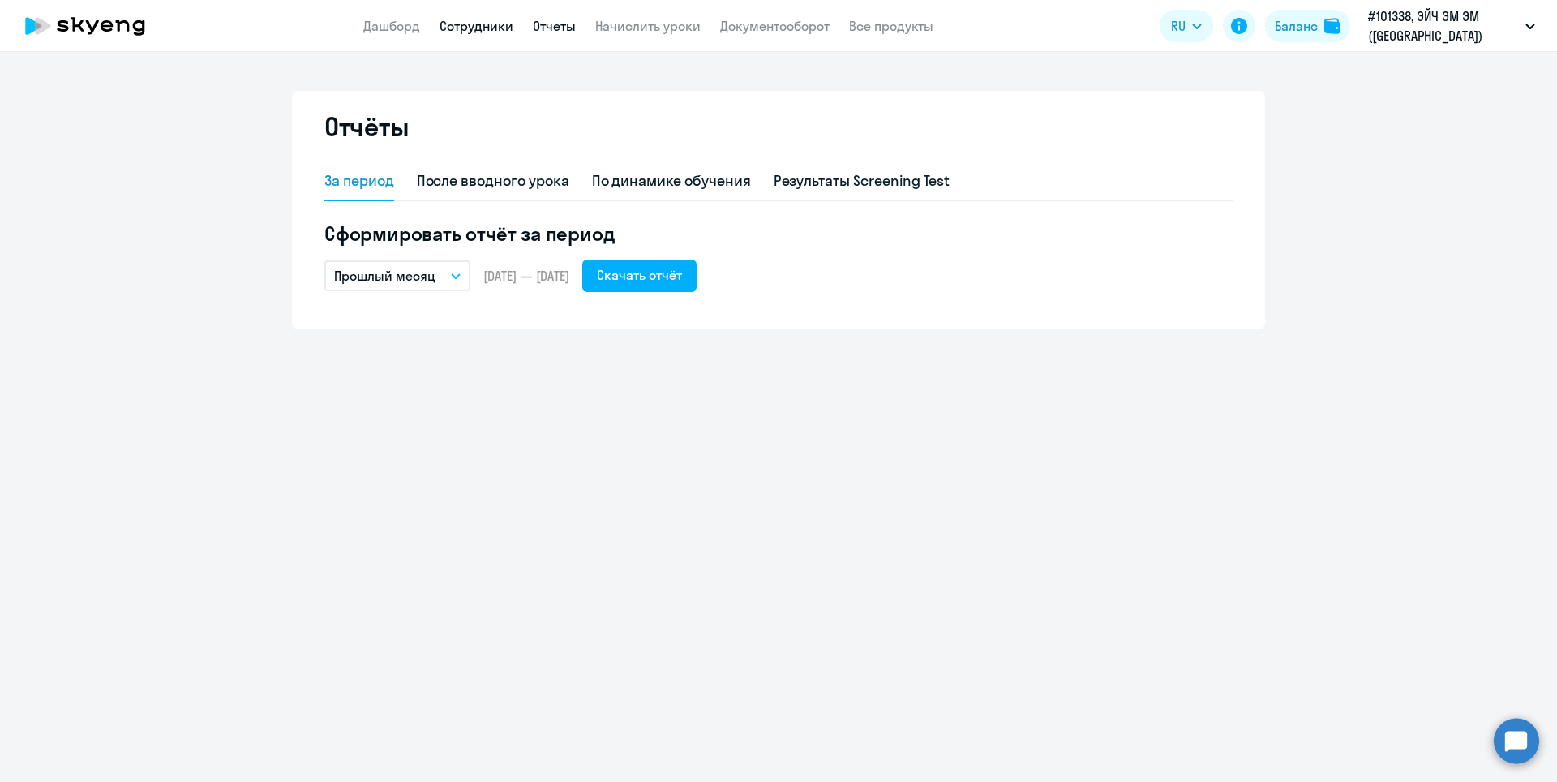
click at [479, 25] on link "Сотрудники" at bounding box center [477, 26] width 74 height 16
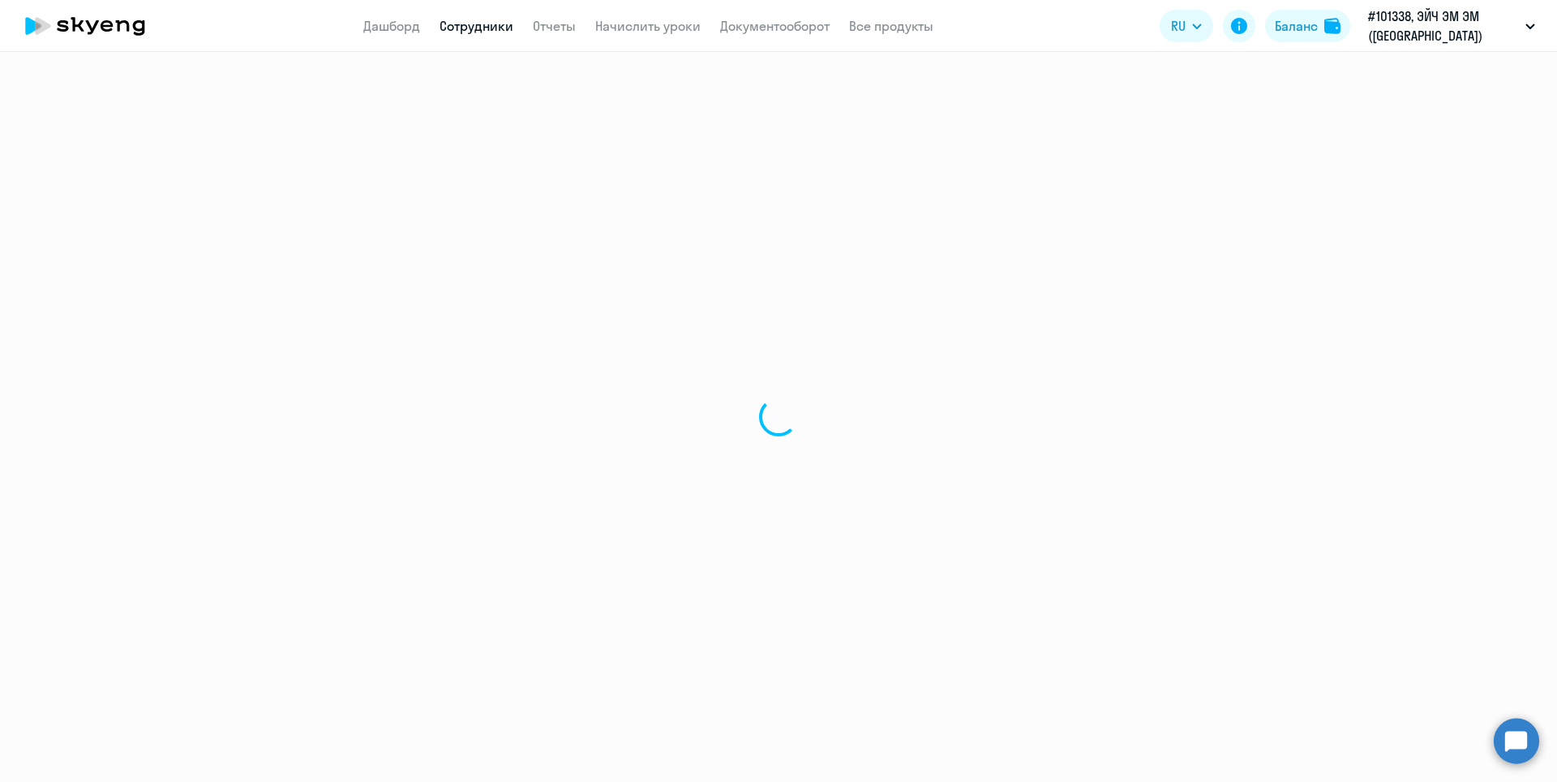
select select "30"
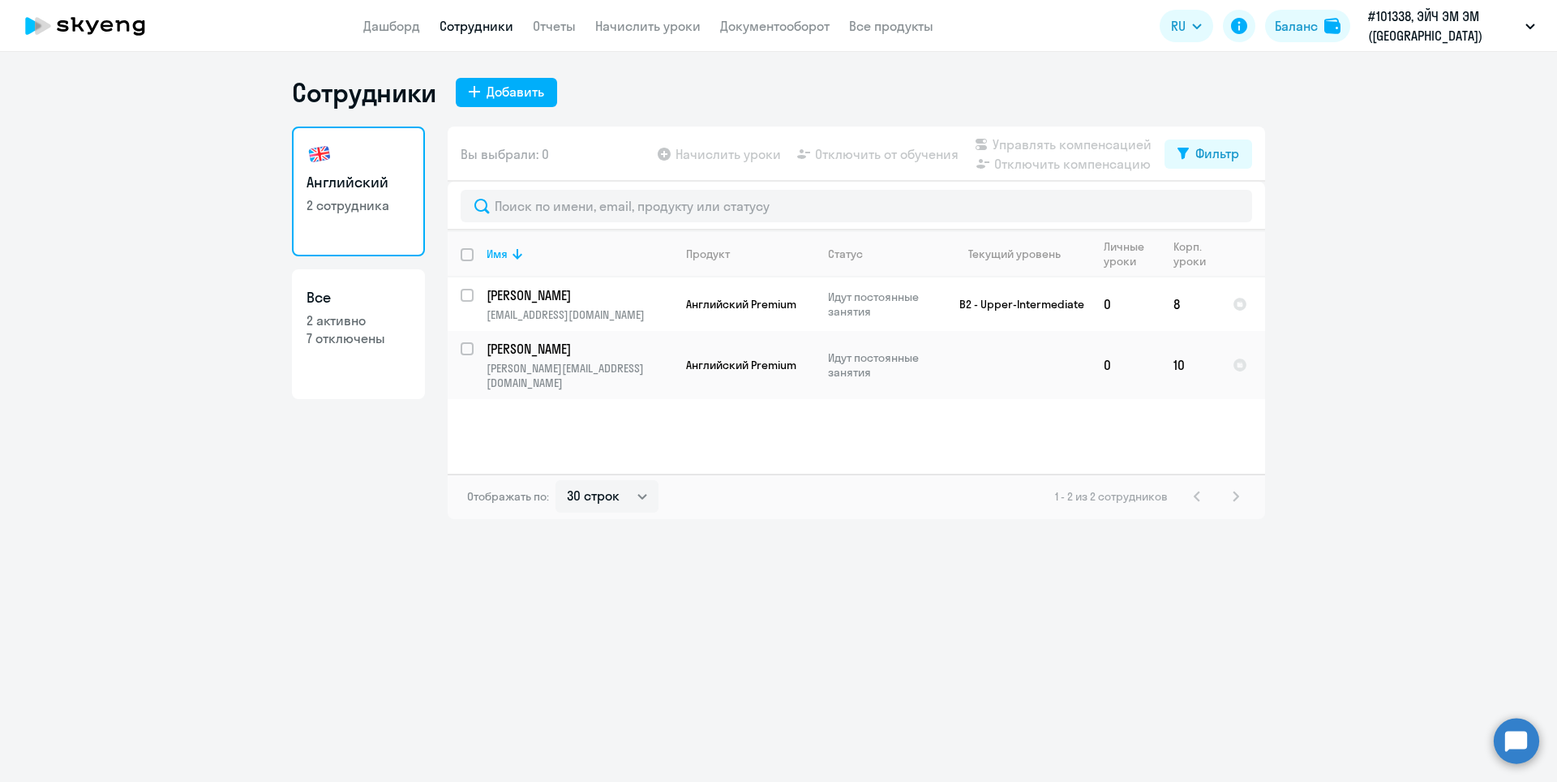
click at [340, 329] on p "7 отключены" at bounding box center [359, 338] width 104 height 18
select select "30"
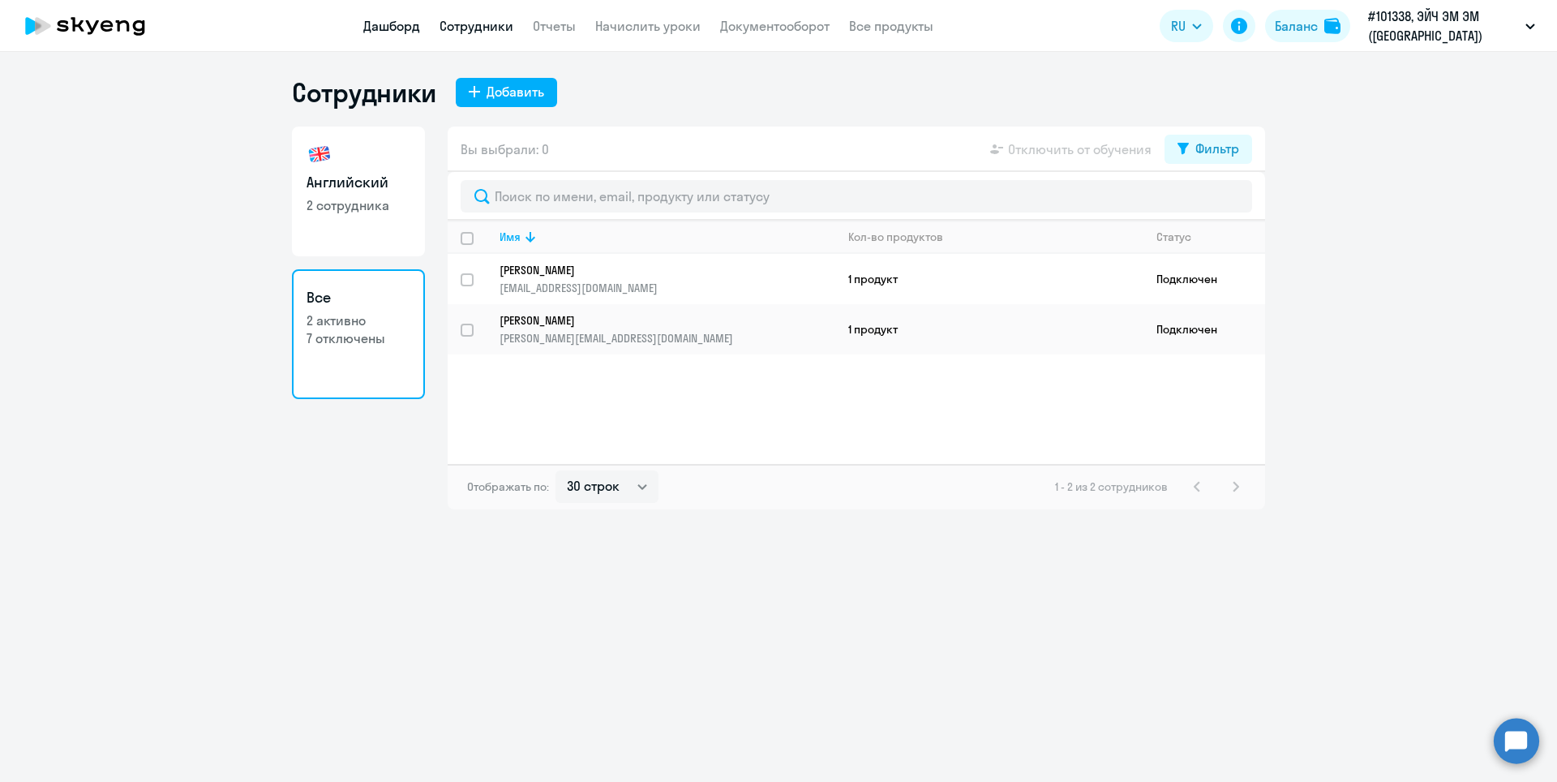
click at [379, 32] on link "Дашборд" at bounding box center [391, 26] width 57 height 16
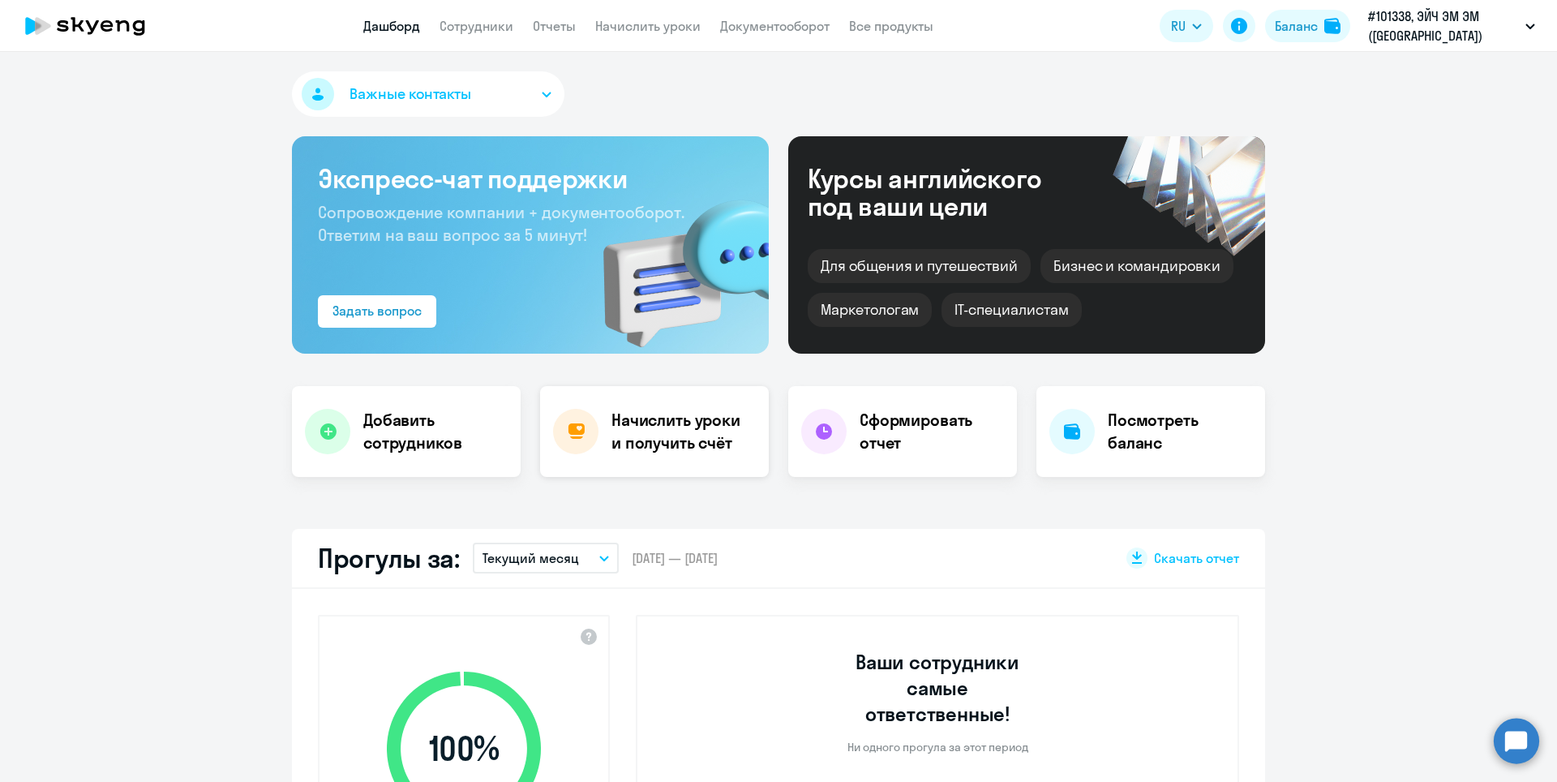
select select "30"
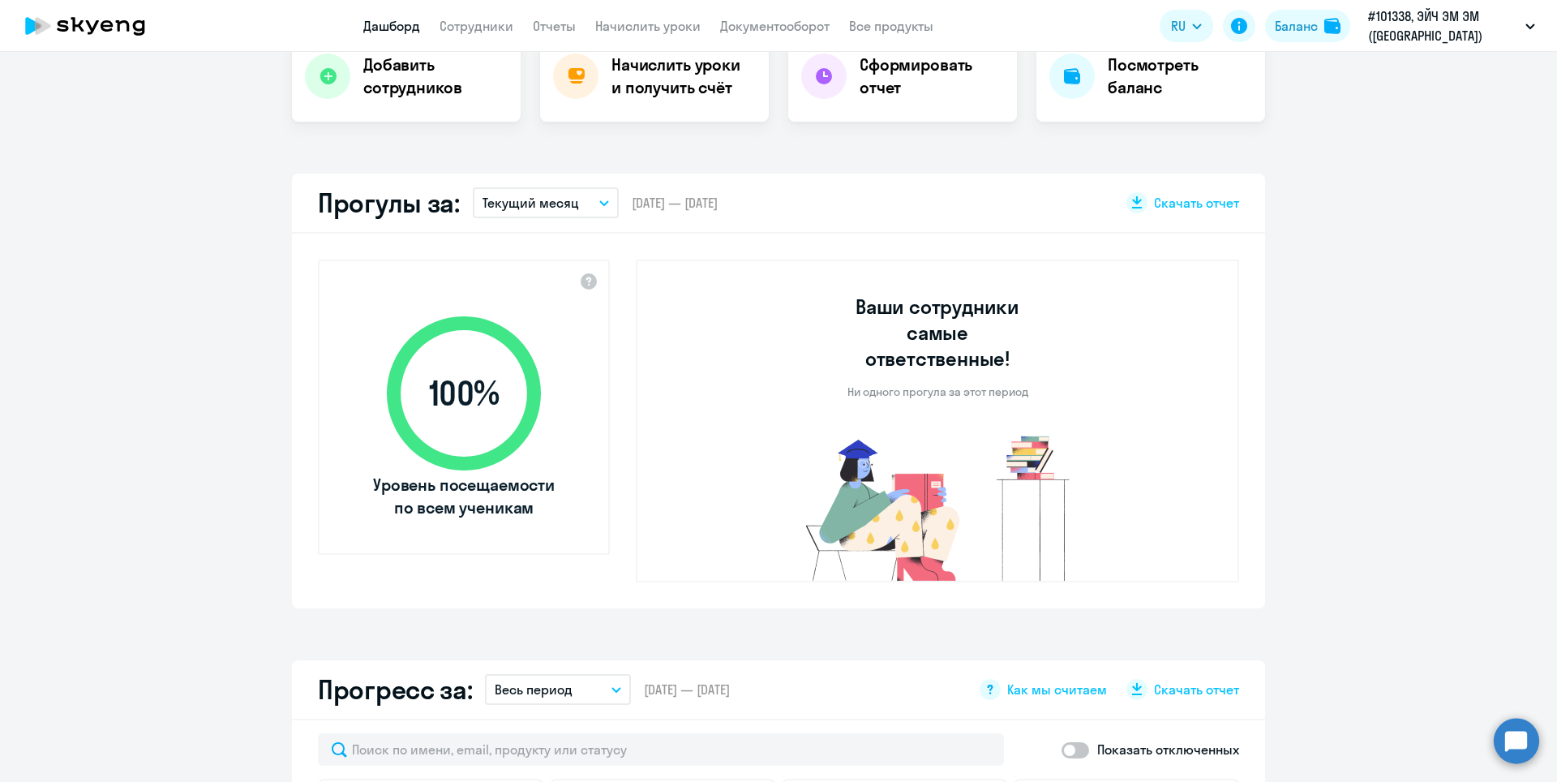
scroll to position [406, 0]
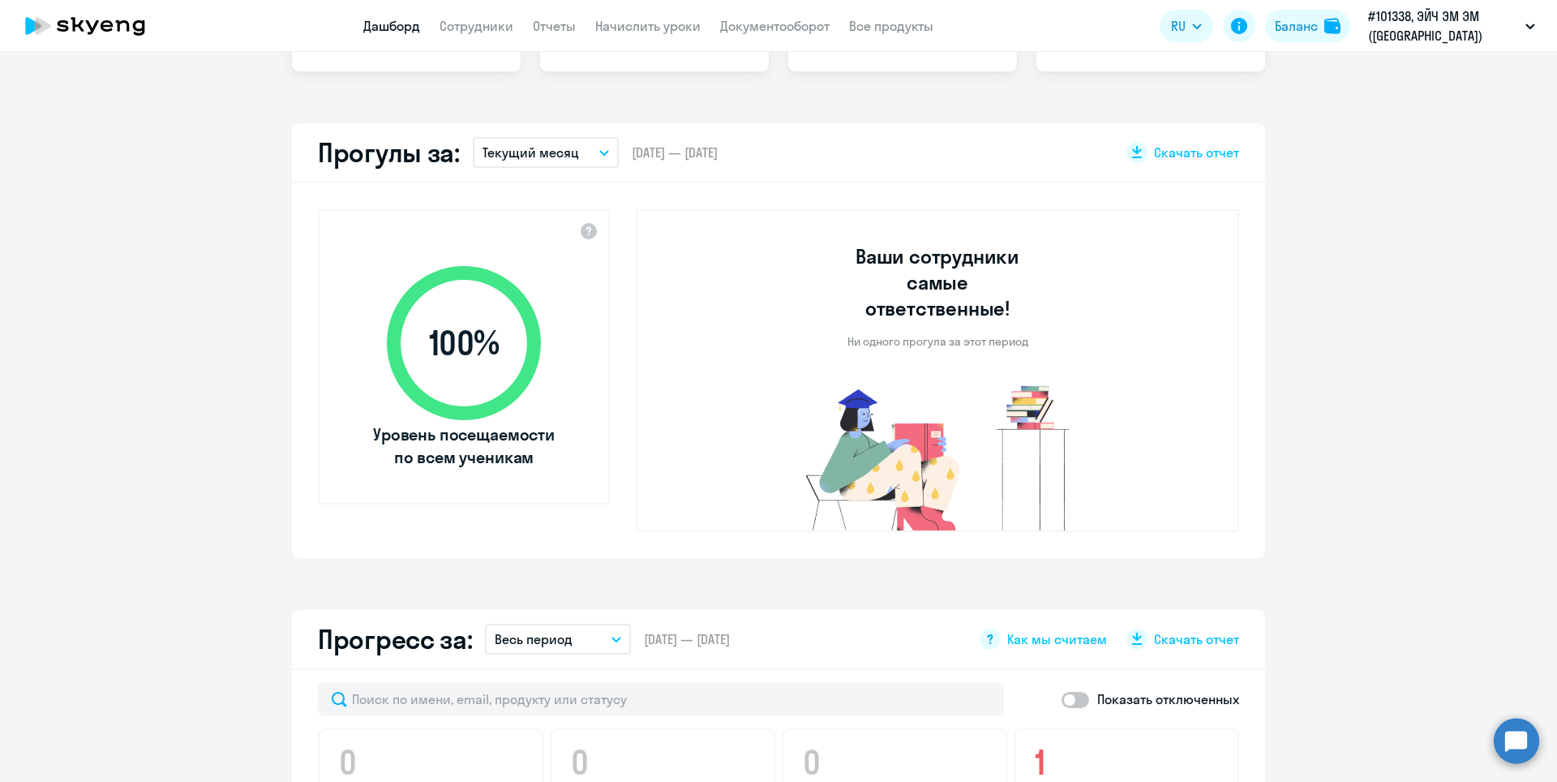
click at [582, 152] on button "Текущий месяц" at bounding box center [546, 152] width 146 height 31
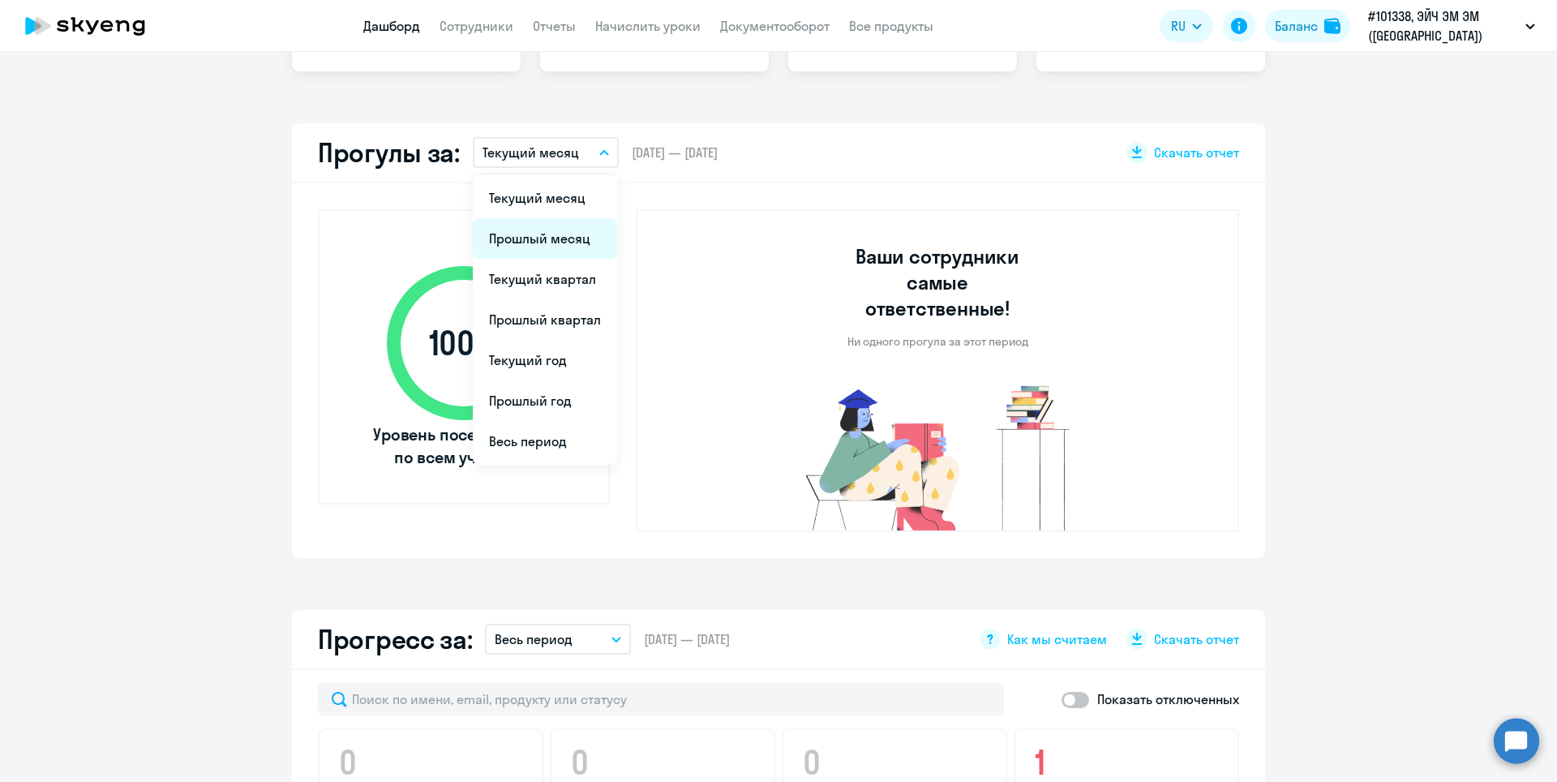
click at [537, 234] on li "Прошлый месяц" at bounding box center [545, 238] width 144 height 41
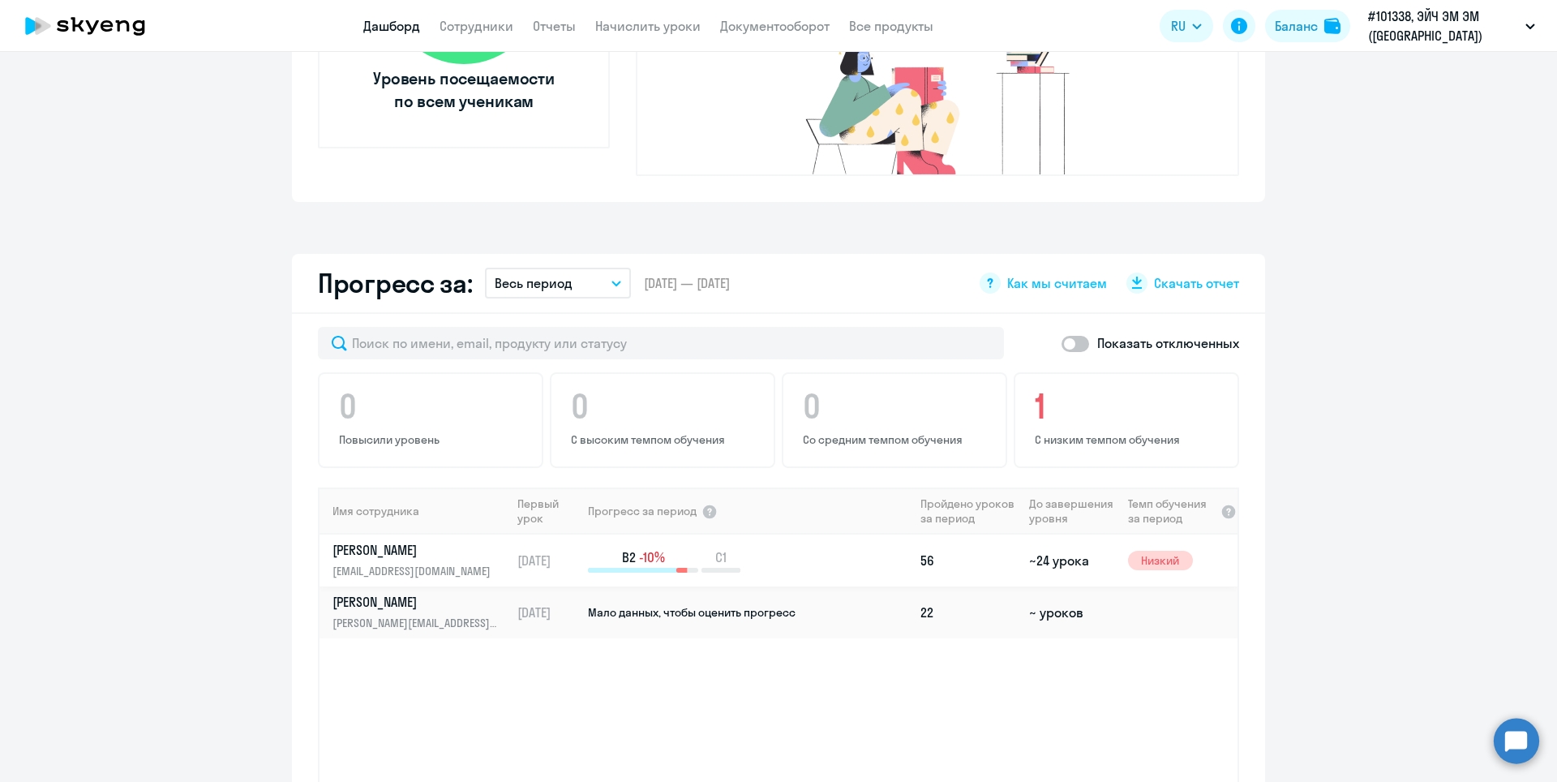
scroll to position [811, 0]
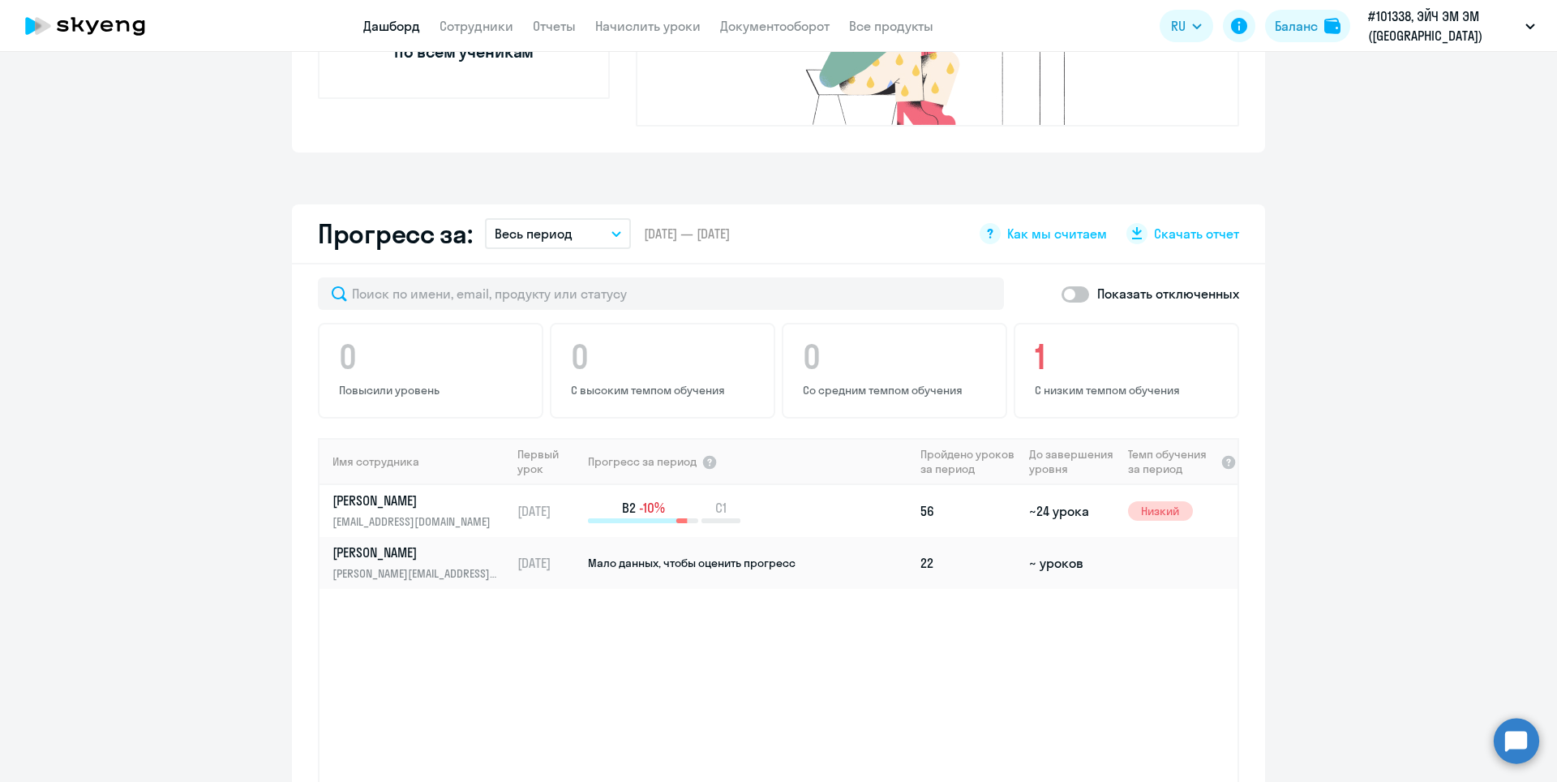
click at [612, 232] on icon "button" at bounding box center [616, 234] width 8 height 4
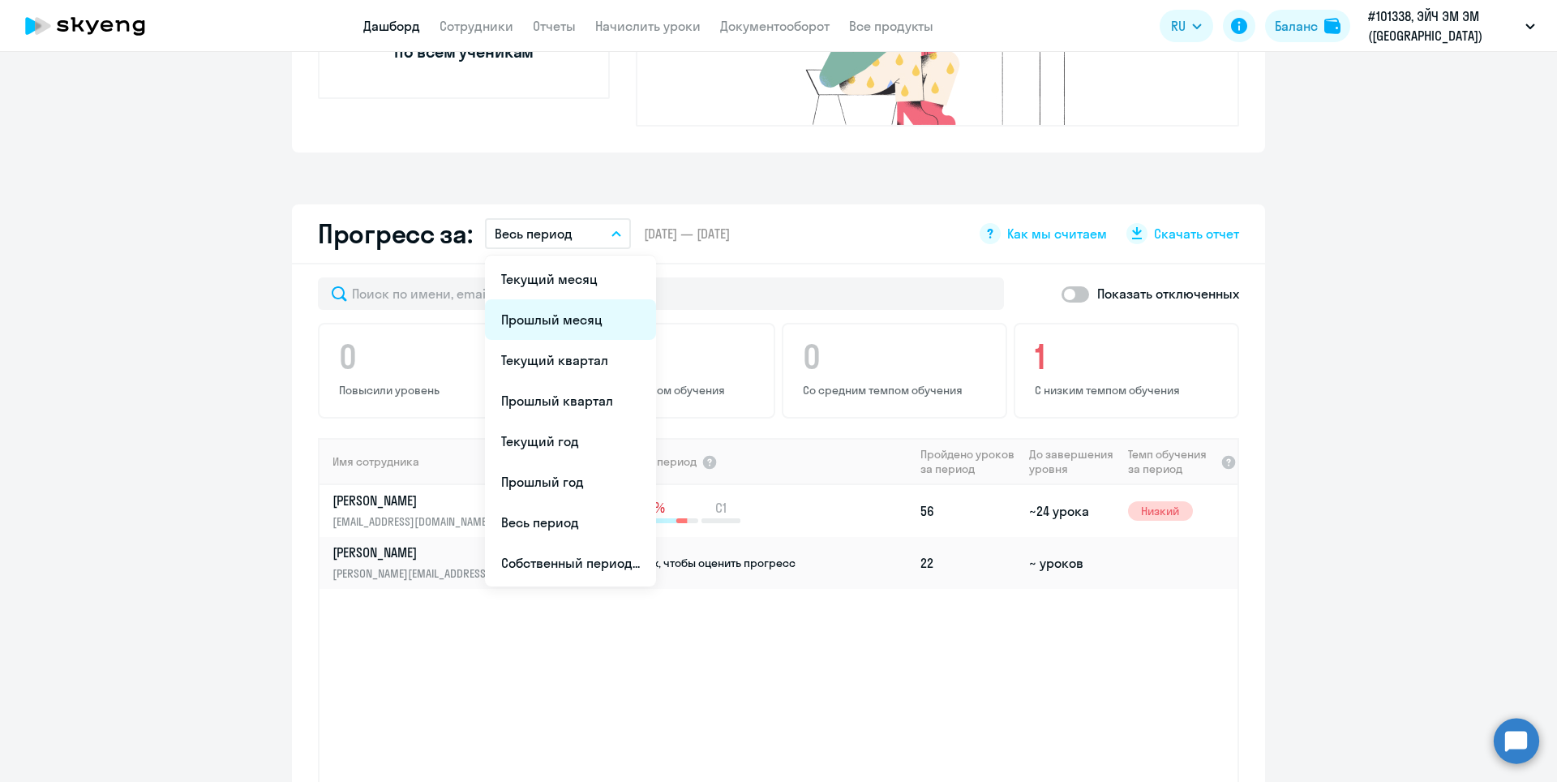
click at [547, 299] on li "Прошлый месяц" at bounding box center [570, 319] width 171 height 41
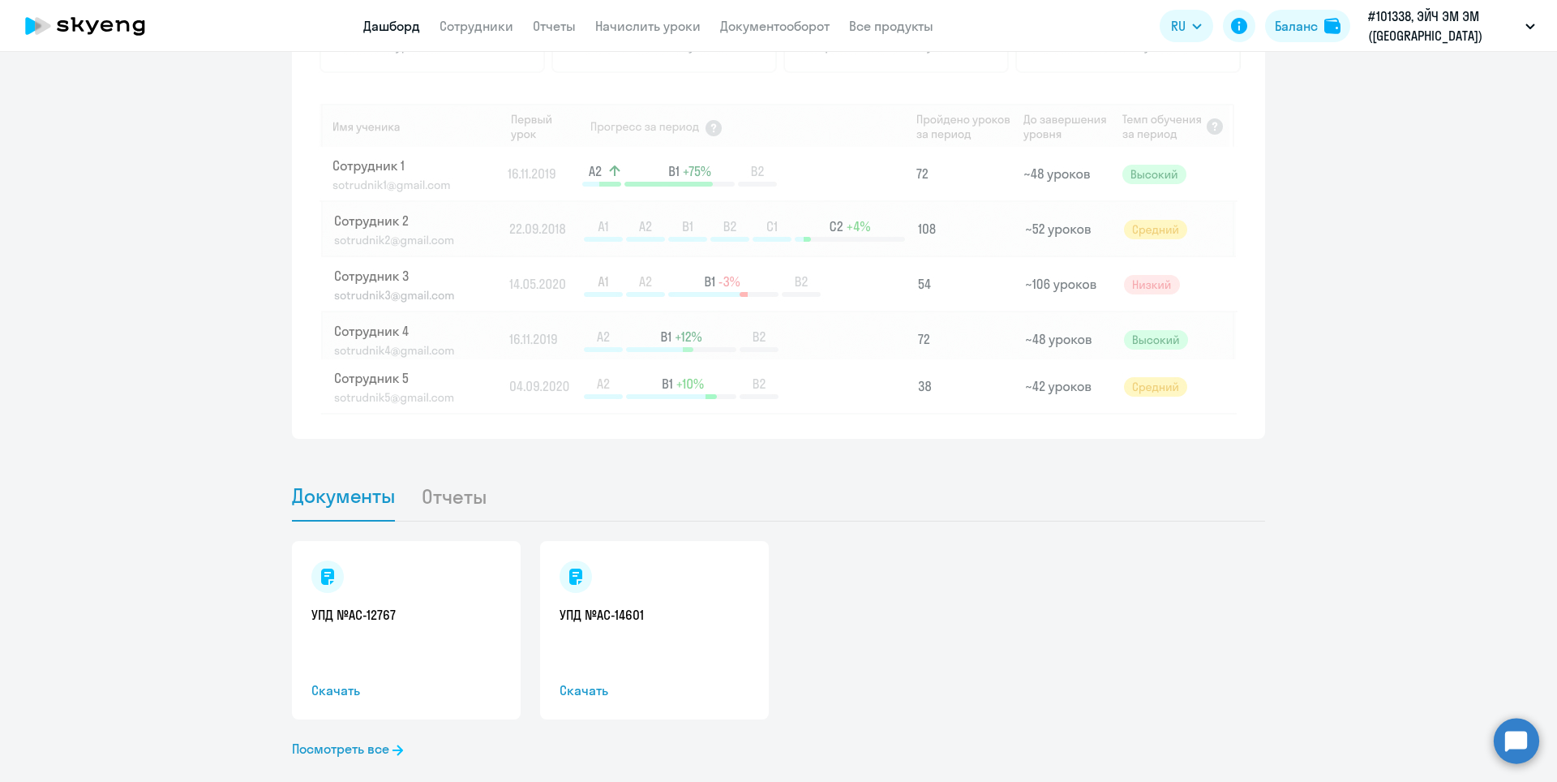
scroll to position [1333, 0]
click at [456, 474] on li "Отчеты" at bounding box center [467, 493] width 92 height 49
click at [363, 736] on link "Посмотреть все" at bounding box center [347, 745] width 111 height 19
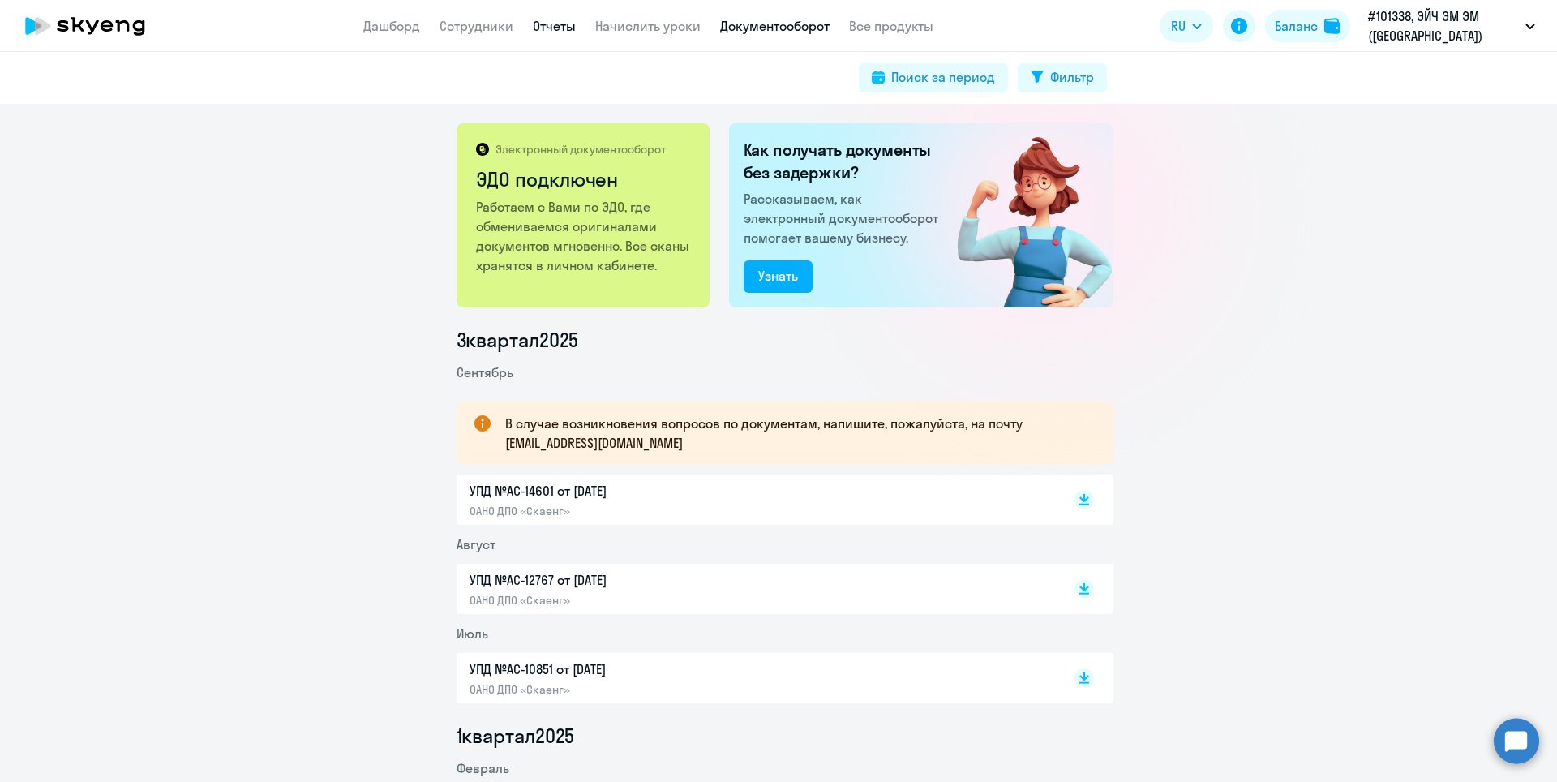
click at [543, 30] on link "Отчеты" at bounding box center [554, 26] width 43 height 16
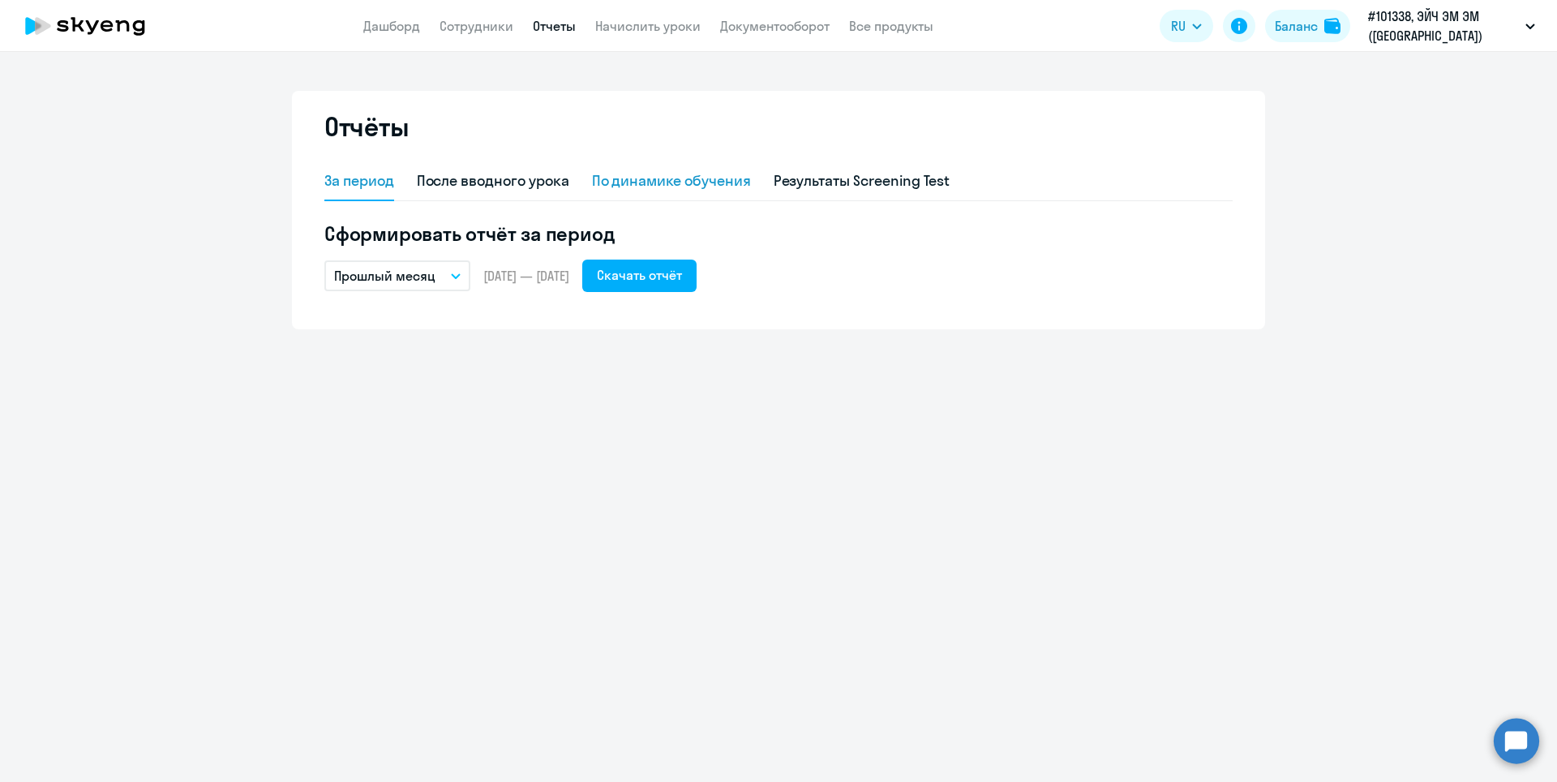
click at [696, 189] on div "По динамике обучения" at bounding box center [671, 180] width 159 height 21
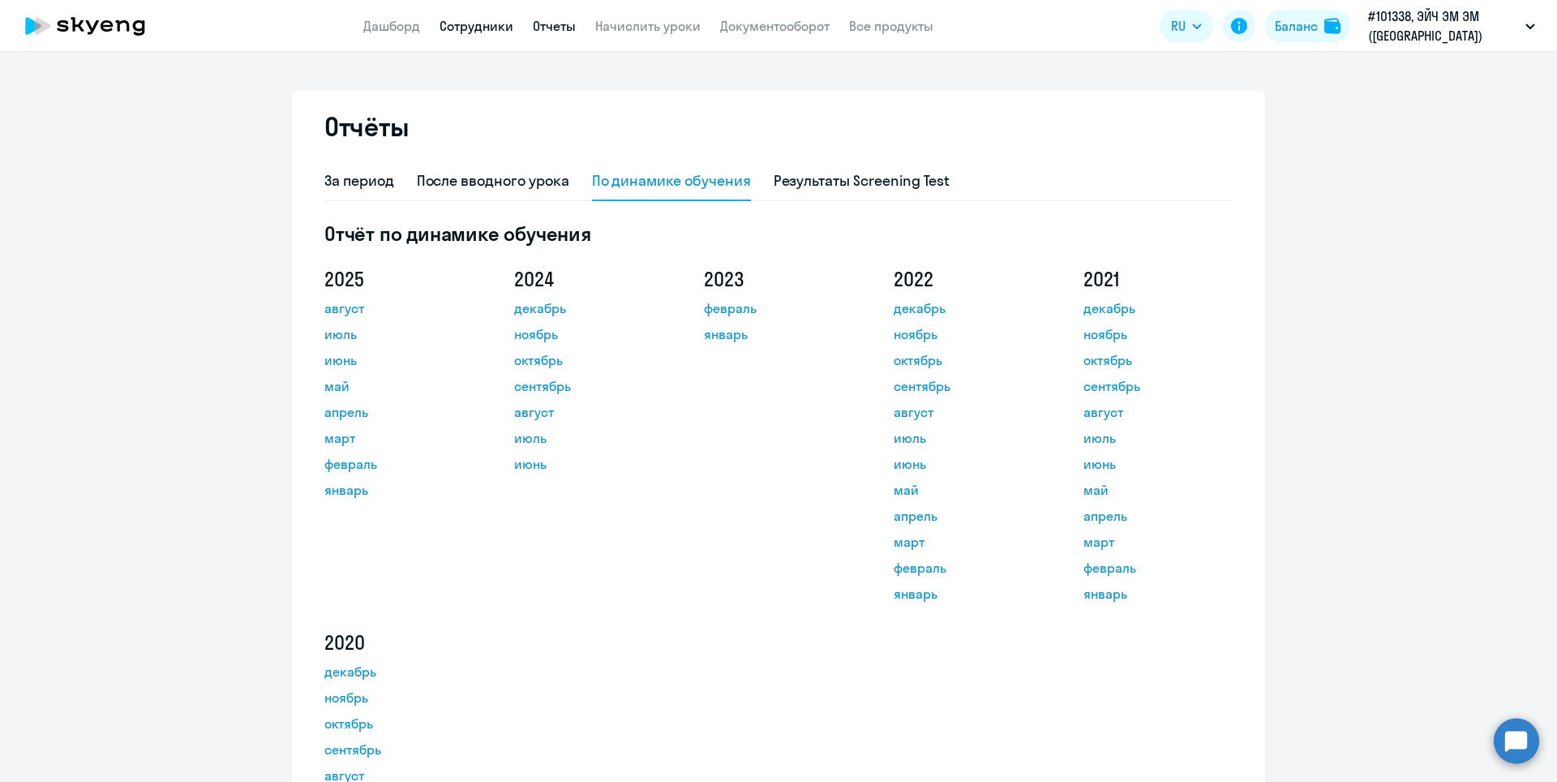
click at [470, 32] on link "Сотрудники" at bounding box center [477, 26] width 74 height 16
select select "30"
